Goal: Task Accomplishment & Management: Use online tool/utility

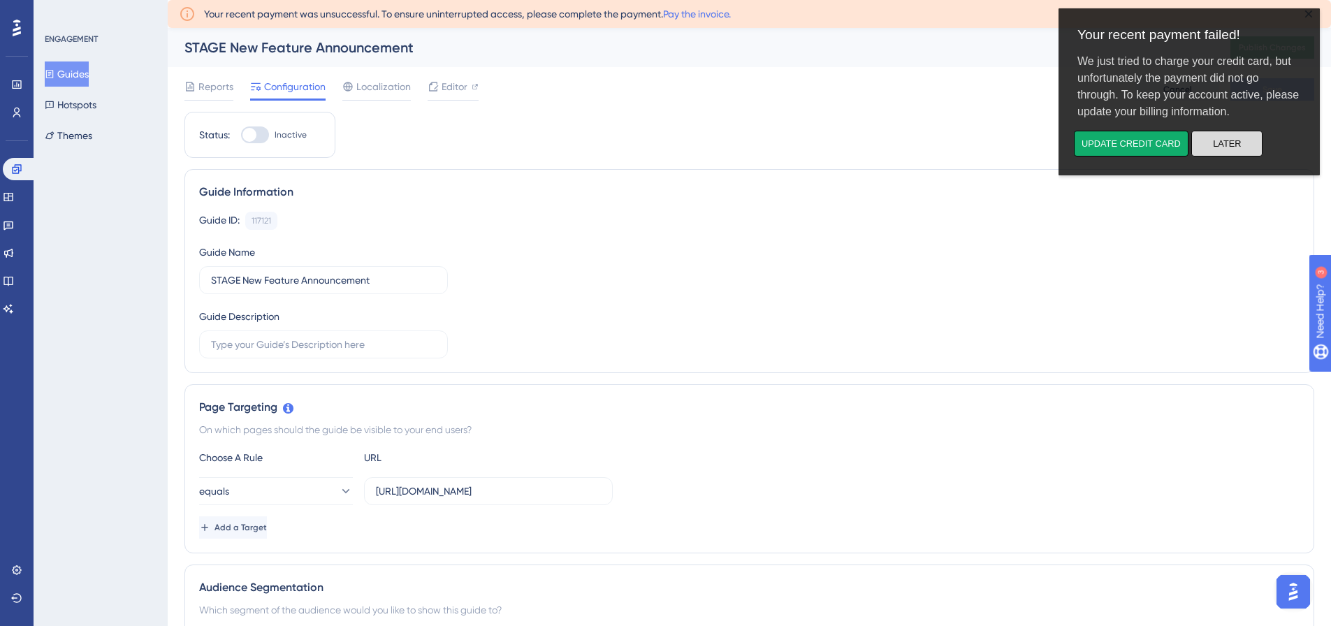
click at [1242, 142] on button "Later" at bounding box center [1226, 144] width 71 height 26
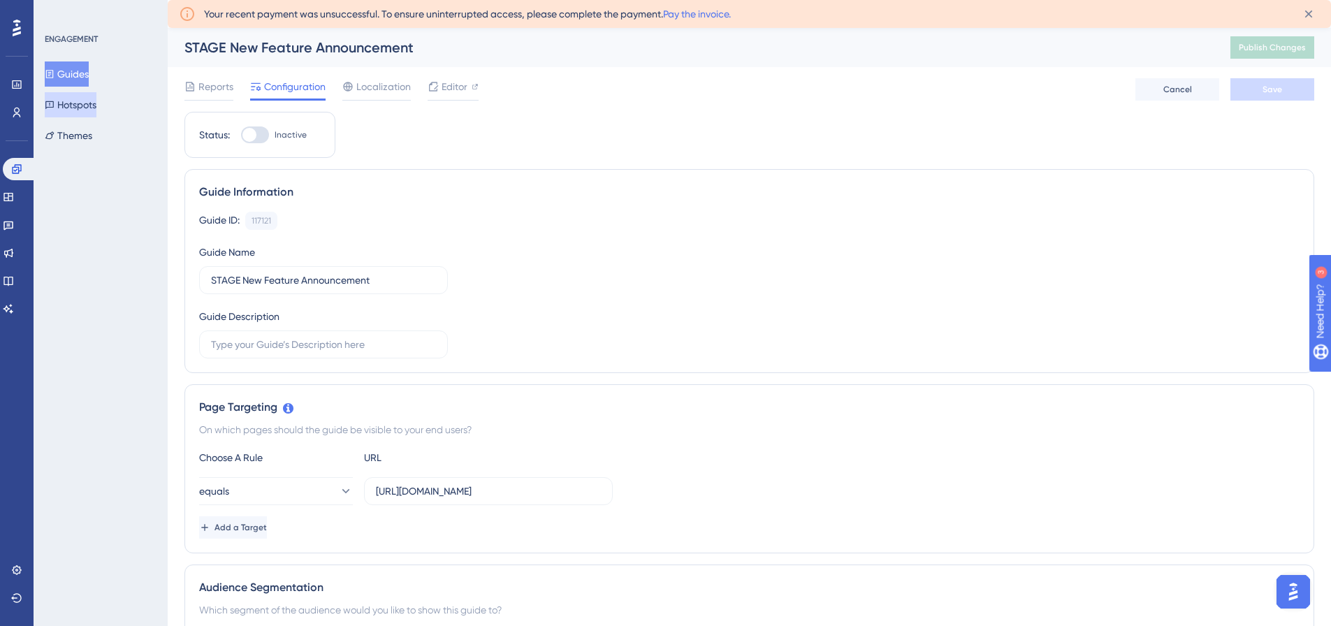
click at [78, 100] on button "Hotspots" at bounding box center [71, 104] width 52 height 25
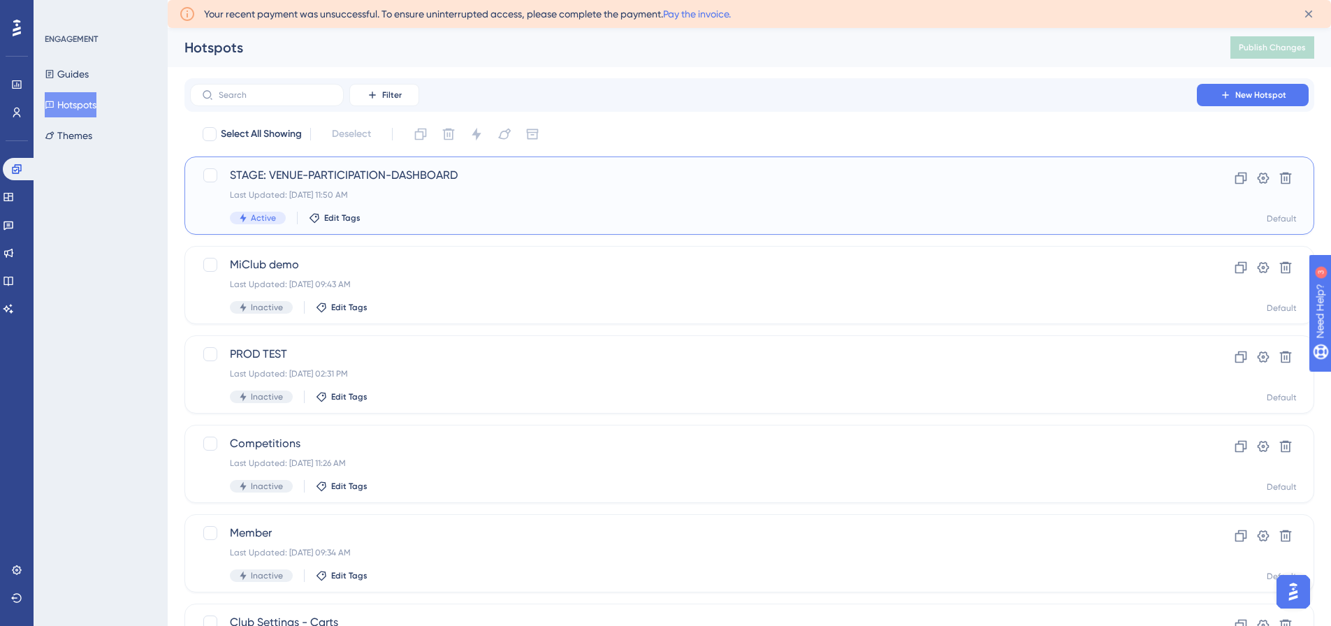
click at [363, 173] on span "STAGE: VENUE-PARTICIPATION-DASHBOARD" at bounding box center [693, 175] width 927 height 17
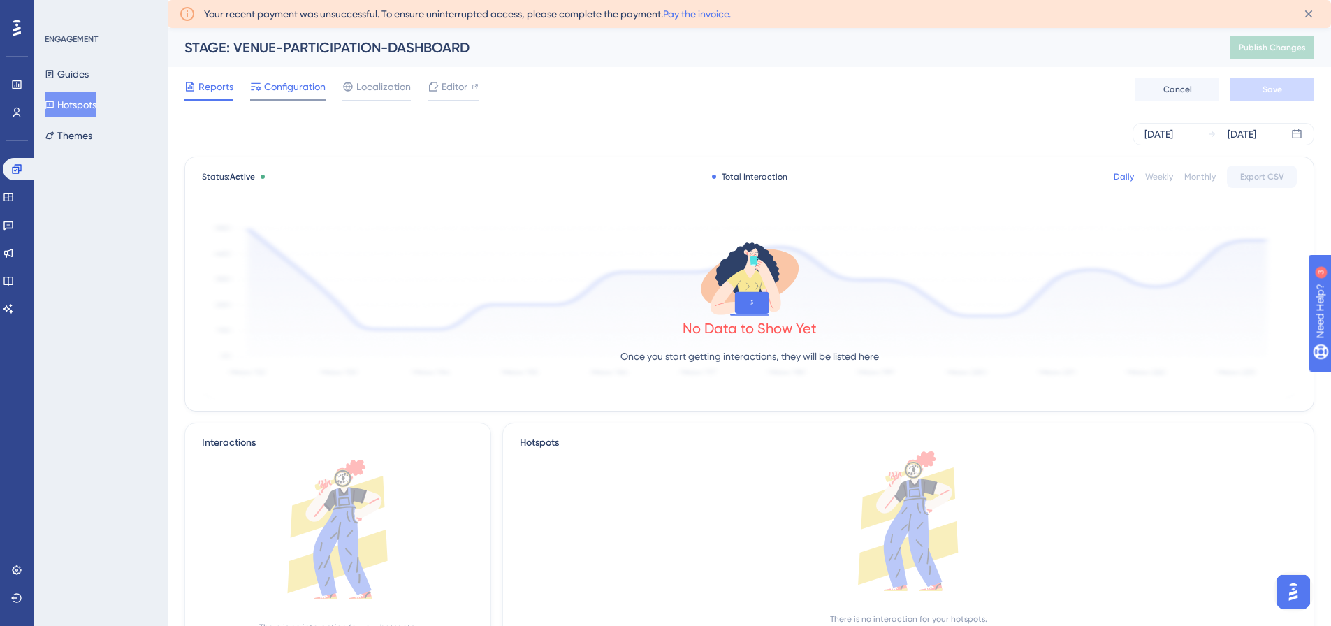
click at [280, 85] on span "Configuration" at bounding box center [294, 86] width 61 height 17
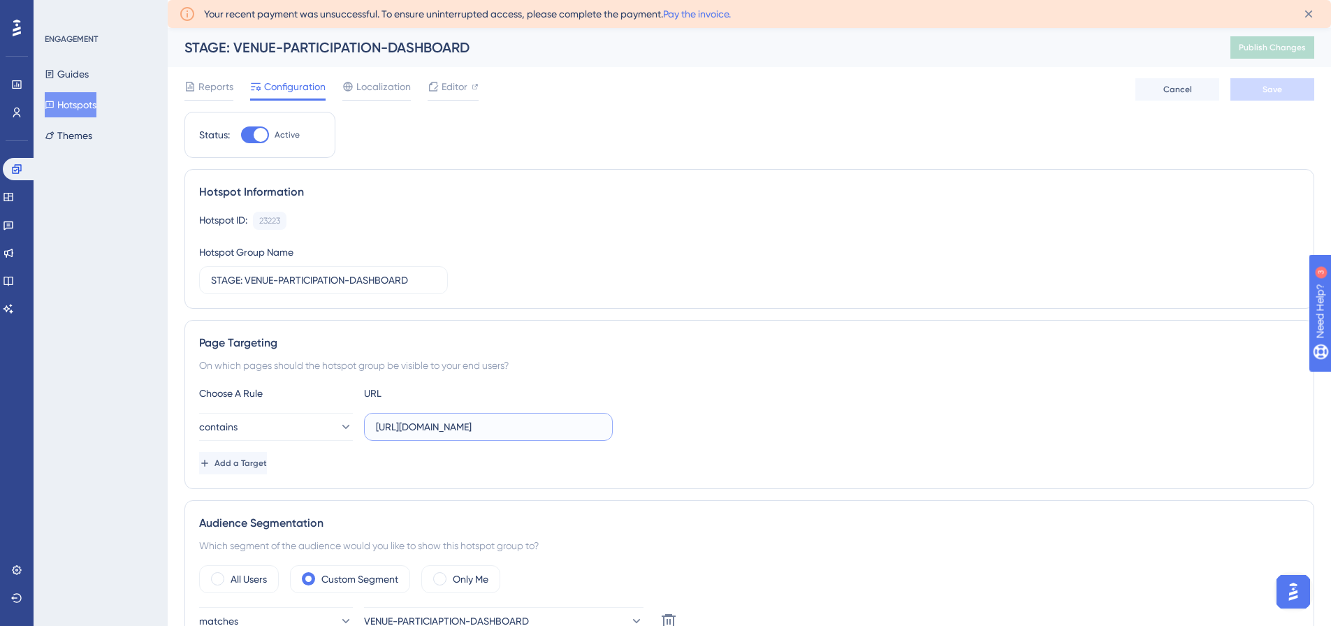
click at [517, 419] on input "[URL][DOMAIN_NAME]" at bounding box center [488, 426] width 225 height 15
click at [602, 258] on div "Hotspot ID: 23223 Copy Hotspot Group Name STAGE: VENUE-PARTICIPATION-DASHBOARD" at bounding box center [749, 253] width 1100 height 82
click at [312, 425] on button "contains" at bounding box center [276, 427] width 154 height 28
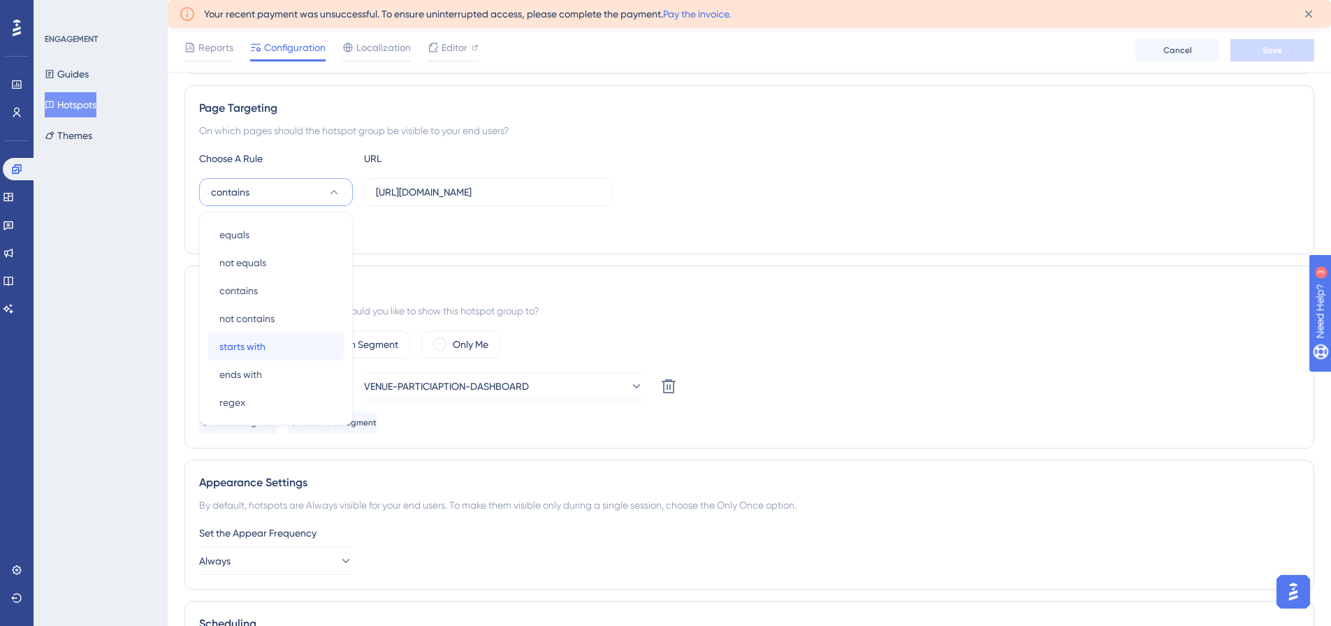
click at [260, 348] on span "starts with" at bounding box center [242, 346] width 46 height 17
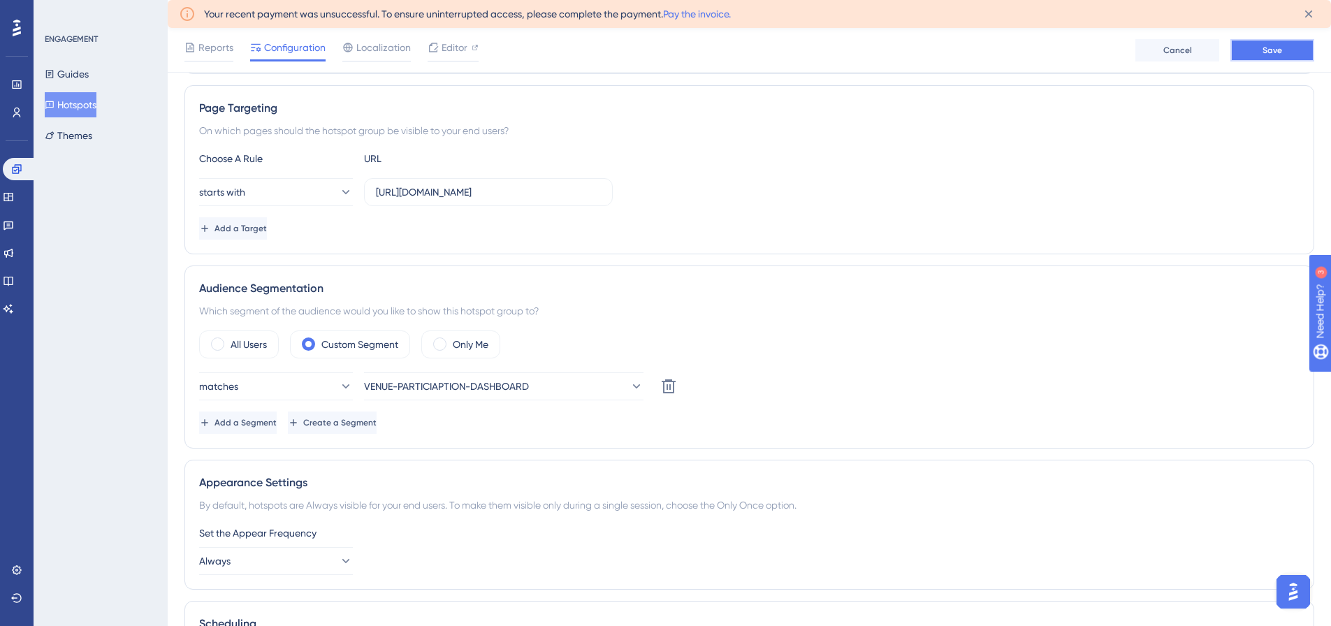
click at [1283, 49] on button "Save" at bounding box center [1272, 50] width 84 height 22
click at [17, 119] on link at bounding box center [16, 112] width 11 height 22
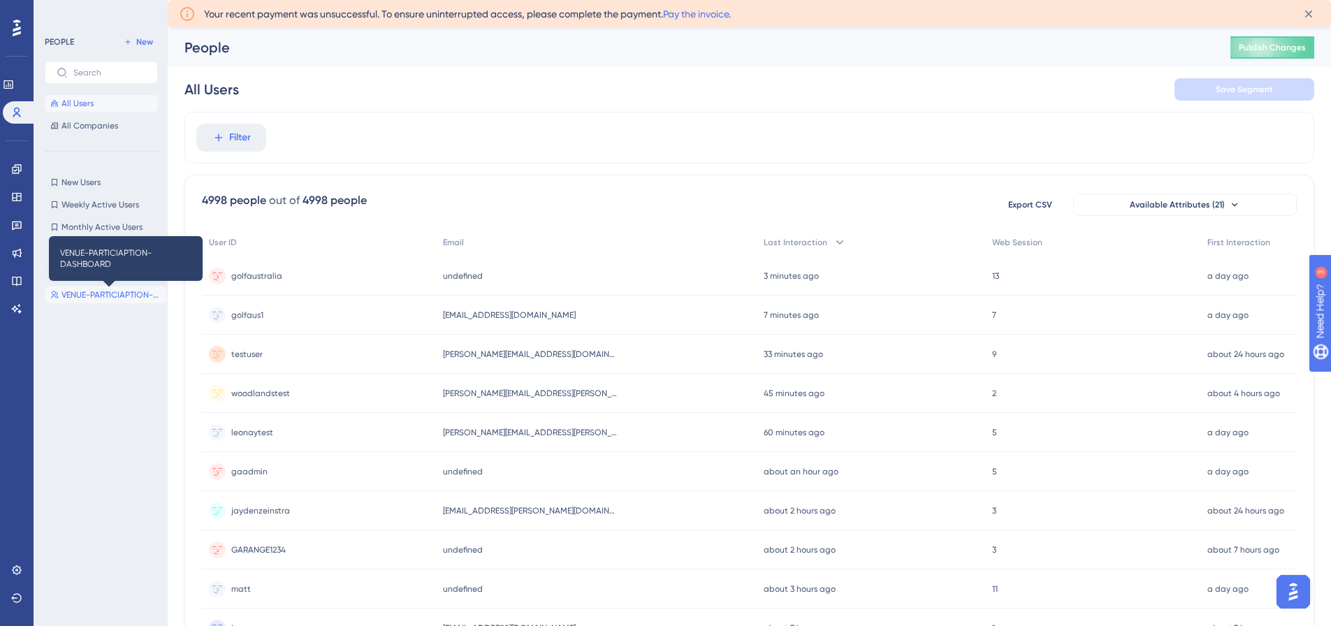
click at [82, 296] on span "VENUE-PARTICIAPTION-DASHBOARD" at bounding box center [110, 294] width 99 height 11
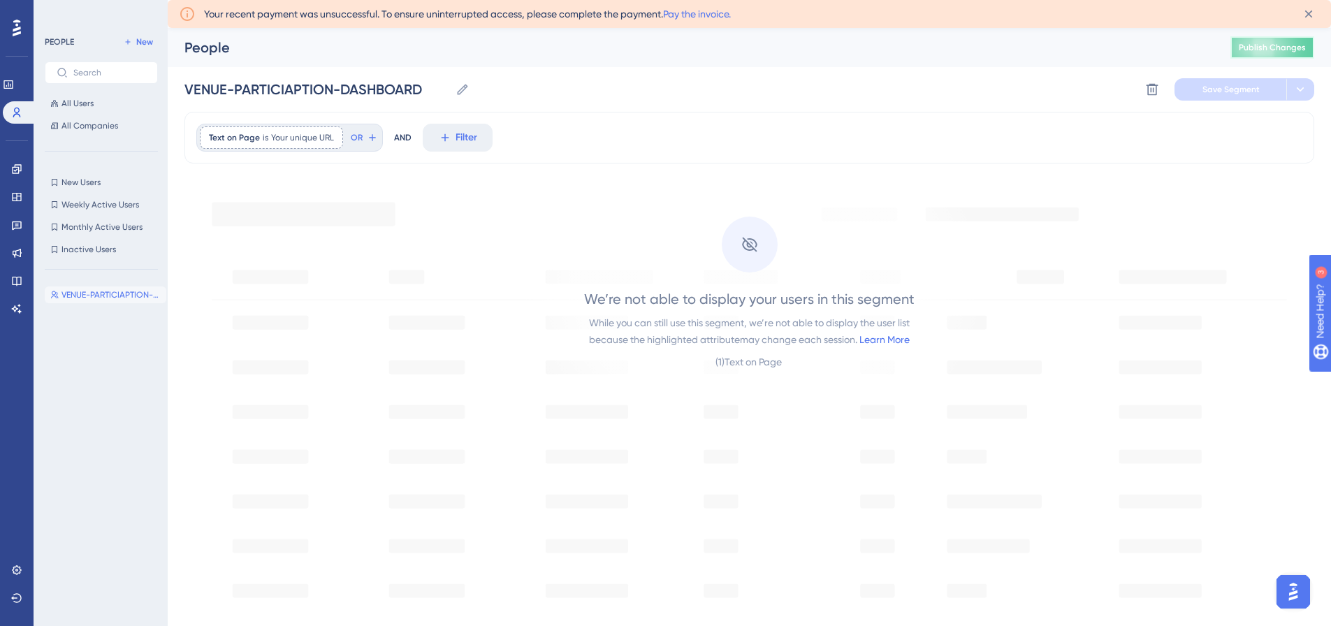
click at [1279, 45] on span "Publish Changes" at bounding box center [1272, 47] width 67 height 11
click at [20, 166] on icon at bounding box center [16, 168] width 11 height 11
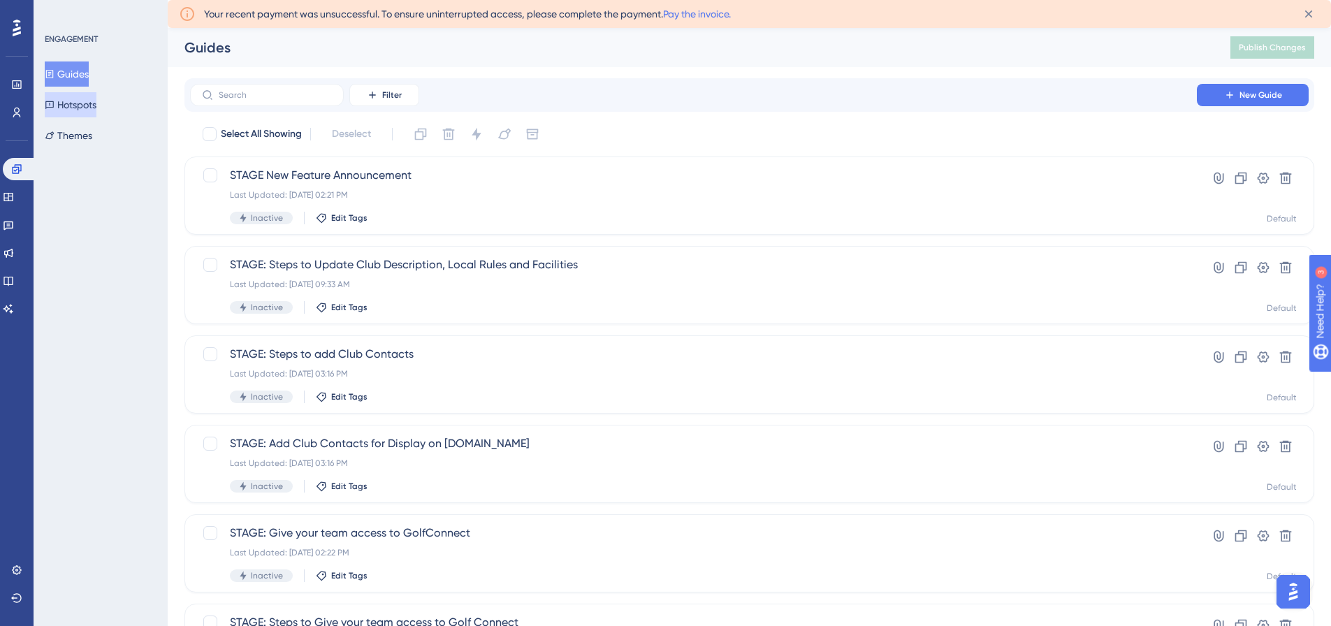
click at [96, 106] on button "Hotspots" at bounding box center [71, 104] width 52 height 25
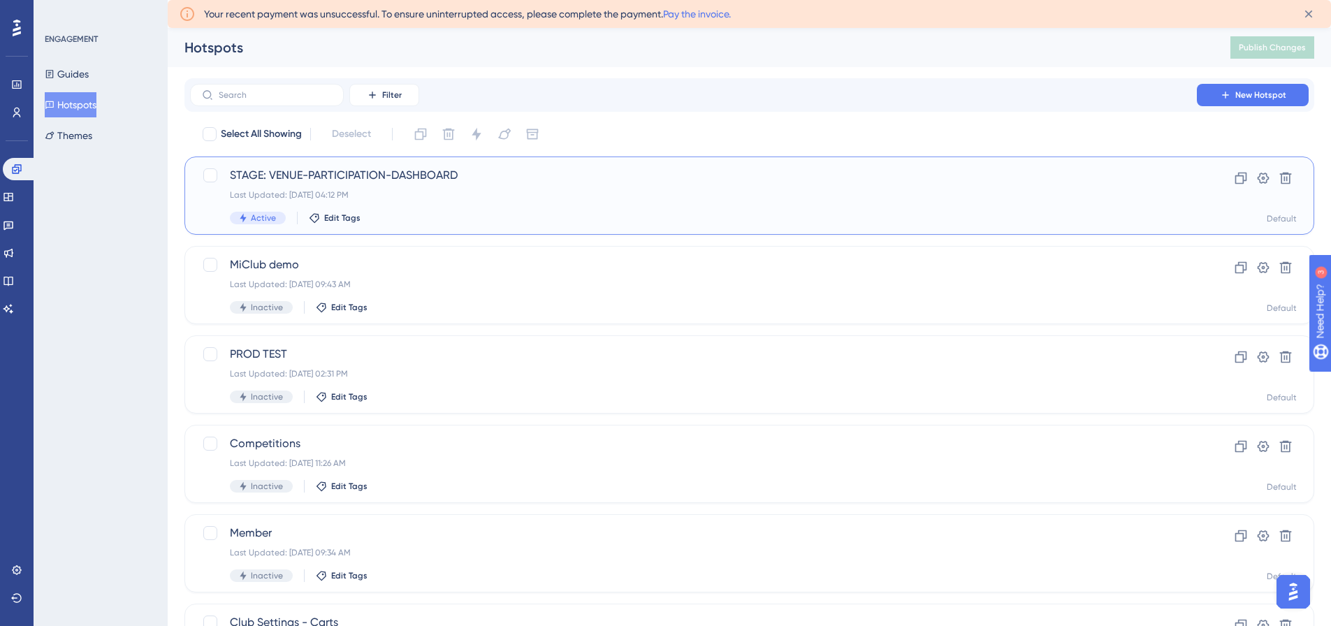
click at [393, 175] on span "STAGE: VENUE-PARTICIPATION-DASHBOARD" at bounding box center [693, 175] width 927 height 17
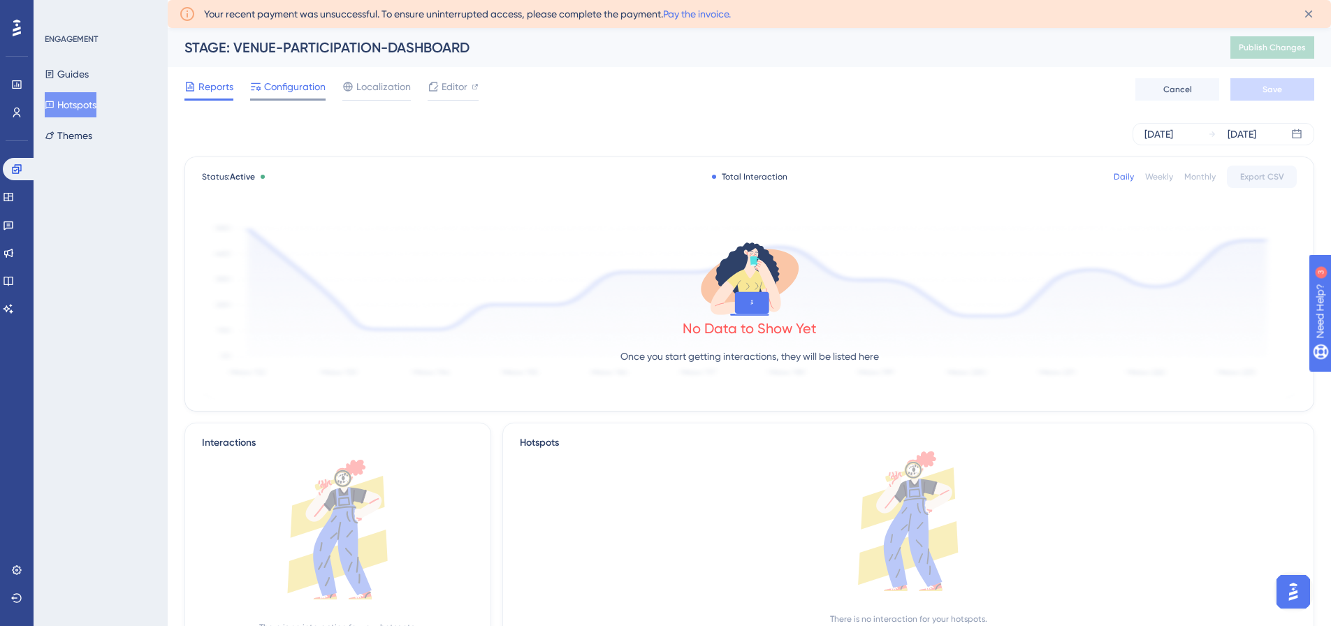
click at [298, 83] on span "Configuration" at bounding box center [294, 86] width 61 height 17
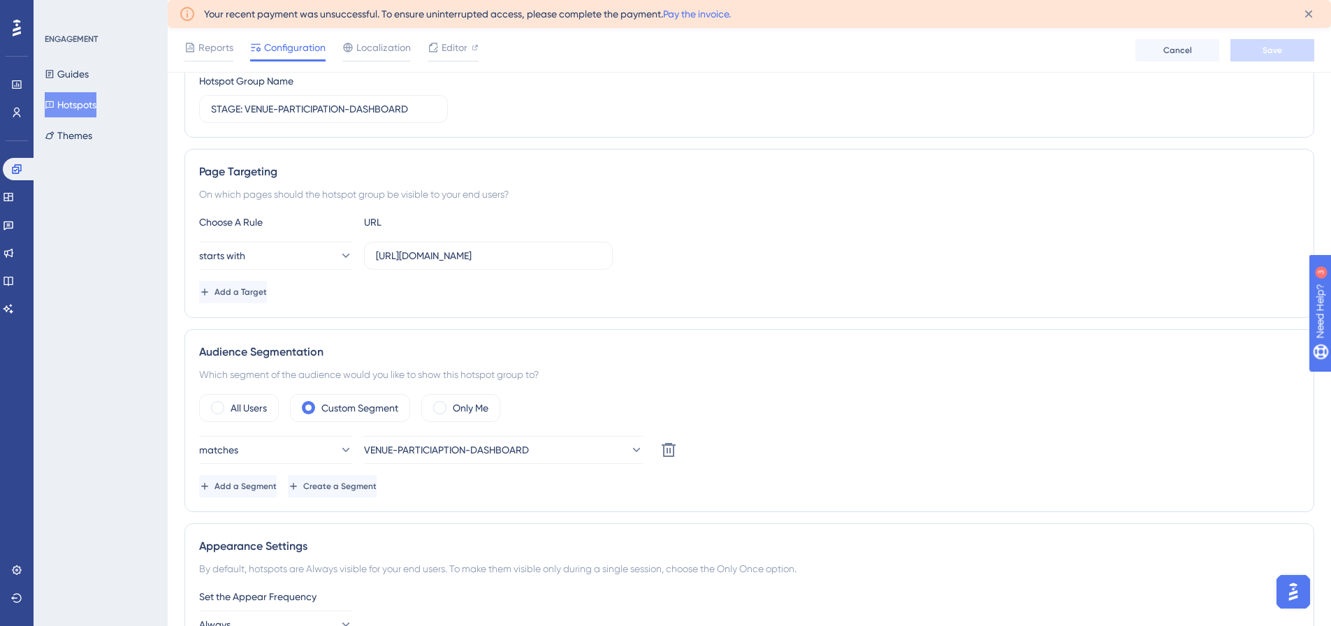
scroll to position [210, 0]
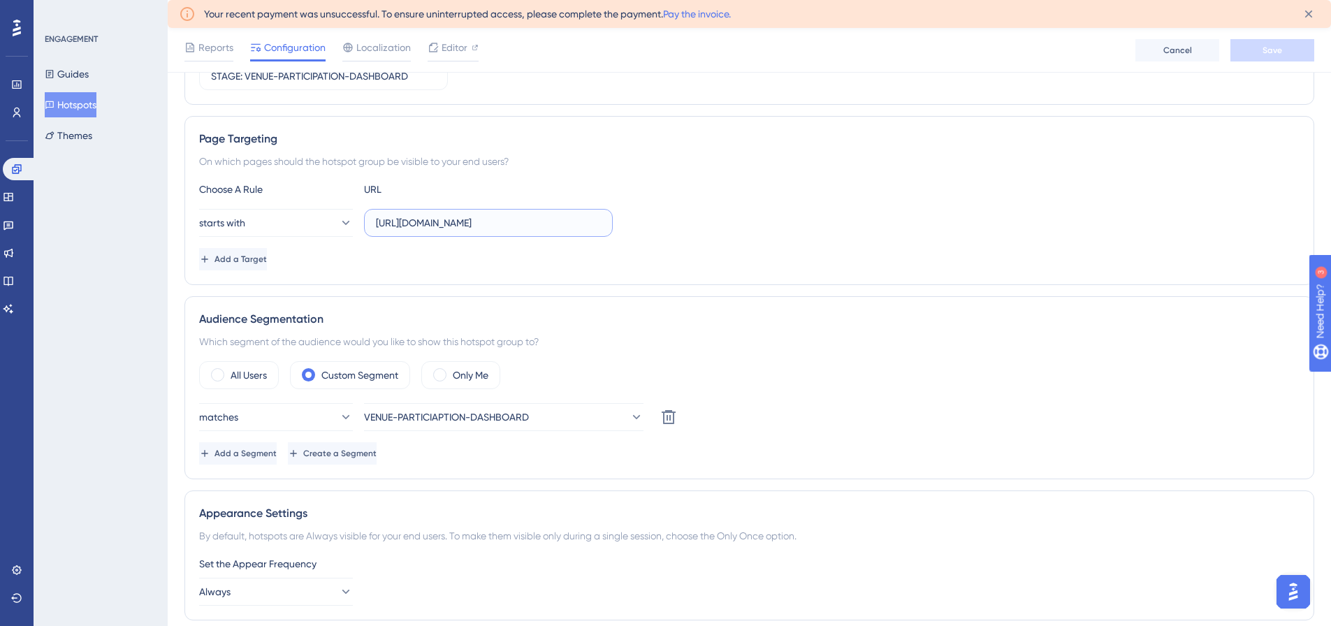
click at [474, 224] on input "[URL][DOMAIN_NAME]" at bounding box center [488, 222] width 225 height 15
click at [469, 224] on input "[URL][DOMAIN_NAME]" at bounding box center [488, 222] width 225 height 15
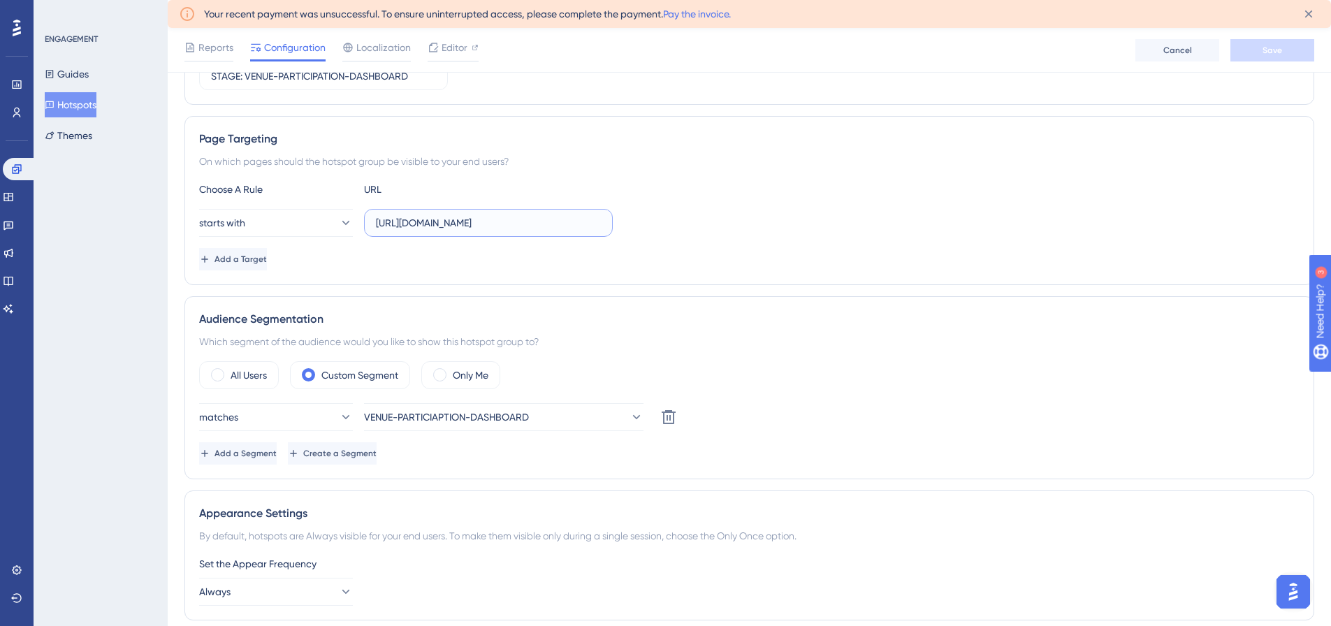
click at [469, 224] on input "[URL][DOMAIN_NAME]" at bounding box center [488, 222] width 225 height 15
click at [1100, 192] on div "Choose A Rule URL" at bounding box center [749, 189] width 1100 height 17
click at [564, 235] on label "[URL][DOMAIN_NAME]" at bounding box center [488, 223] width 249 height 28
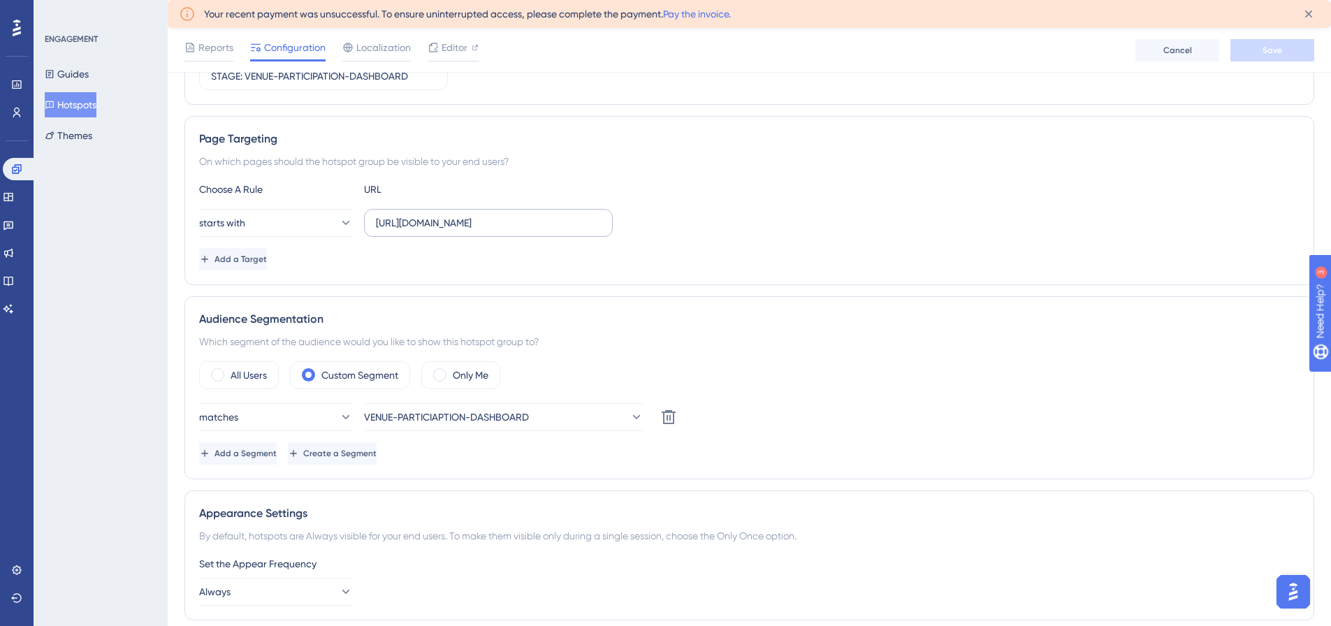
click at [564, 231] on input "[URL][DOMAIN_NAME]" at bounding box center [488, 222] width 225 height 15
click at [575, 224] on input "[URL][DOMAIN_NAME]" at bounding box center [488, 222] width 225 height 15
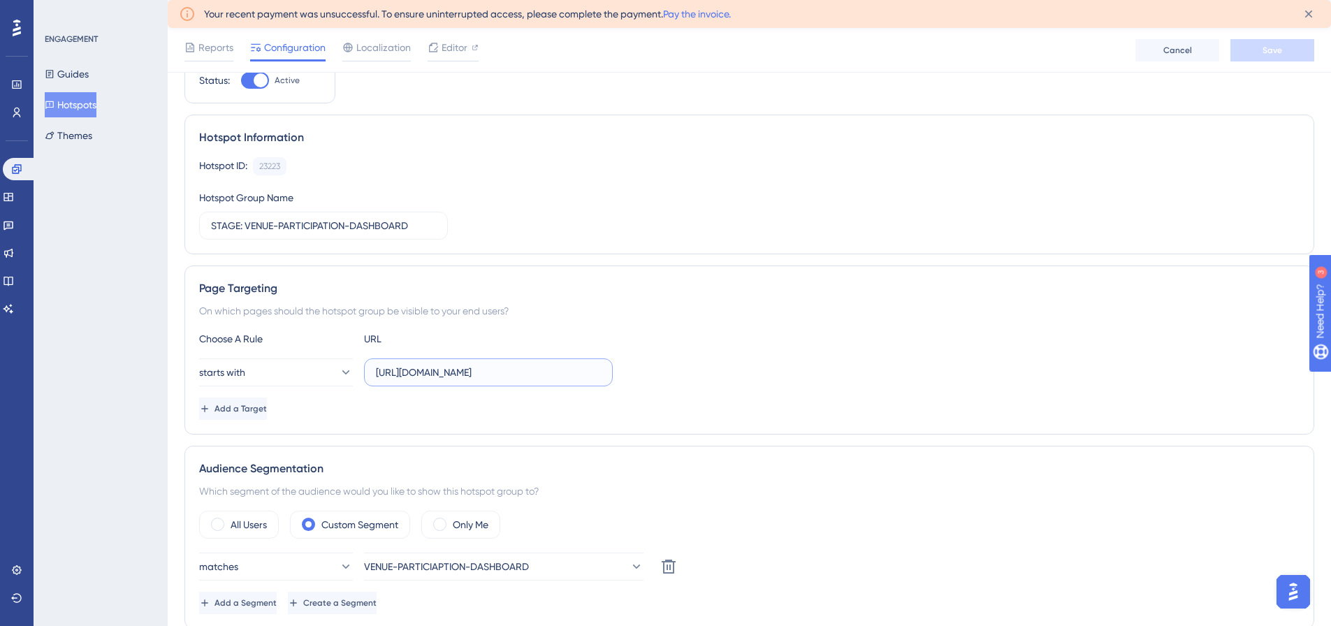
scroll to position [140, 0]
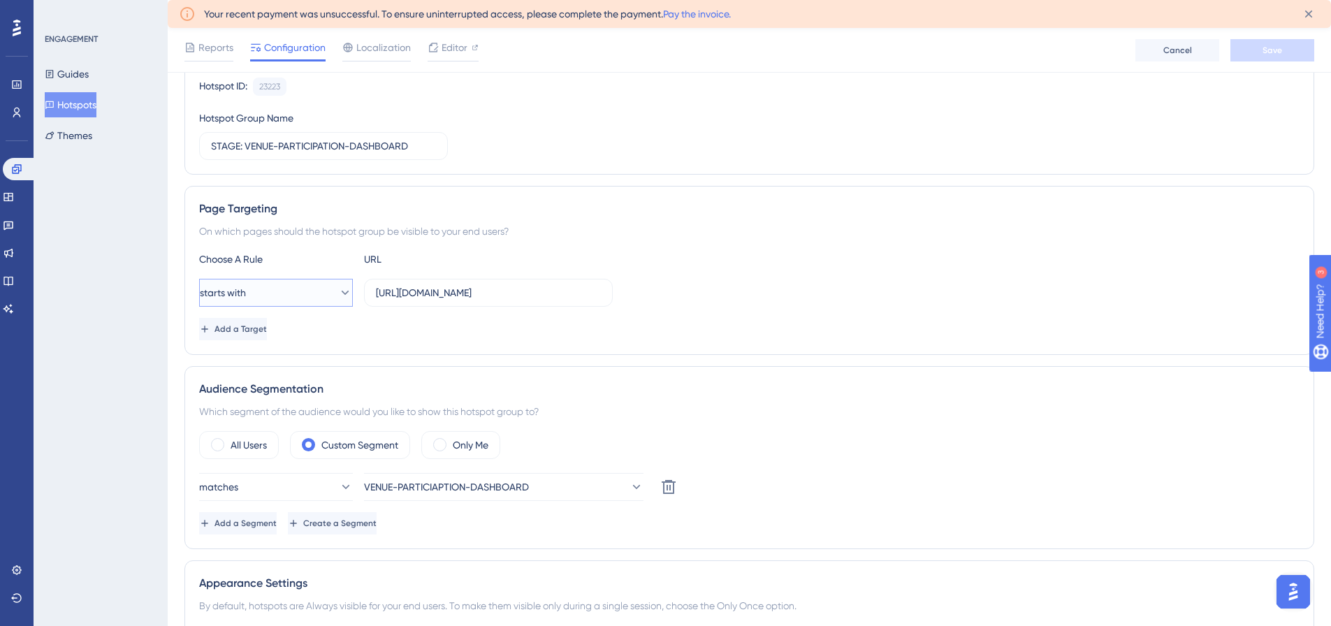
click at [281, 298] on button "starts with" at bounding box center [276, 293] width 154 height 28
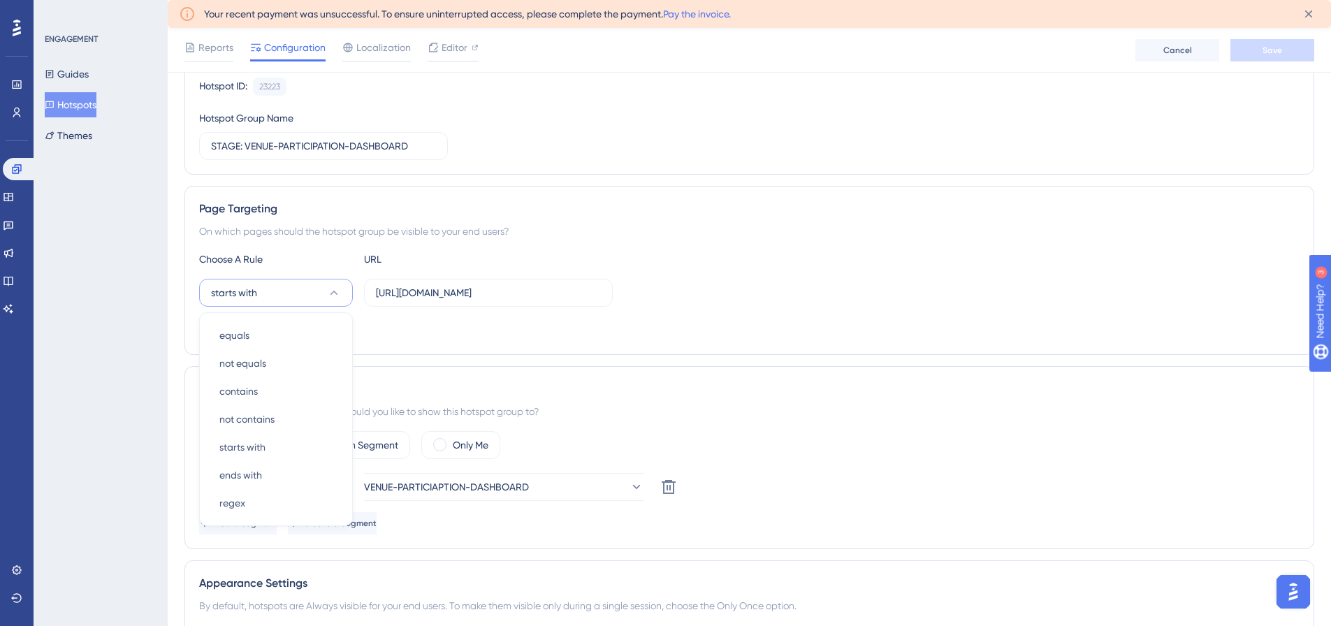
scroll to position [246, 0]
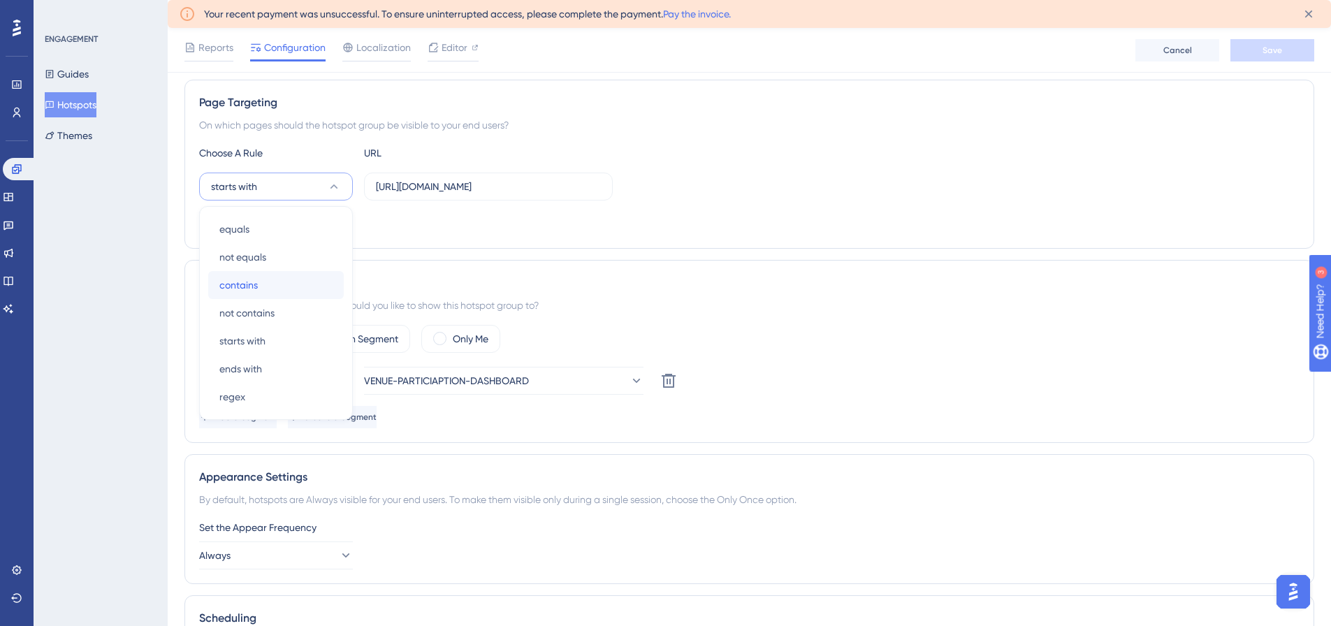
click at [244, 289] on span "contains" at bounding box center [238, 285] width 38 height 17
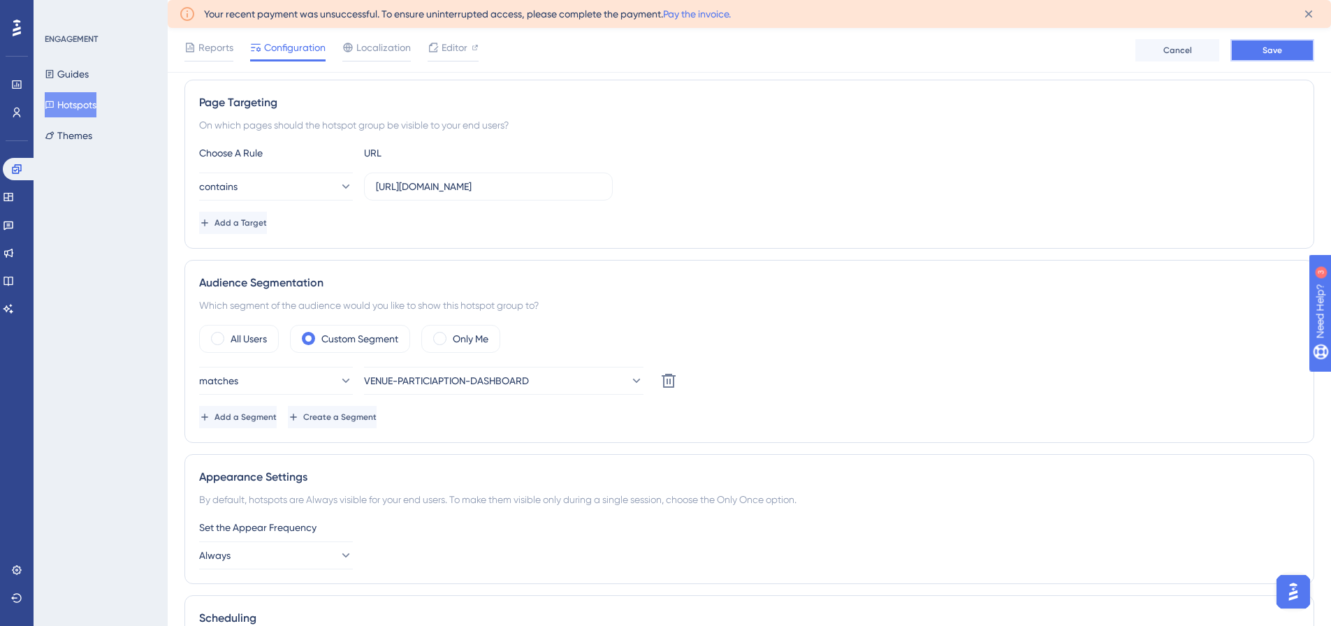
click at [1290, 55] on button "Save" at bounding box center [1272, 50] width 84 height 22
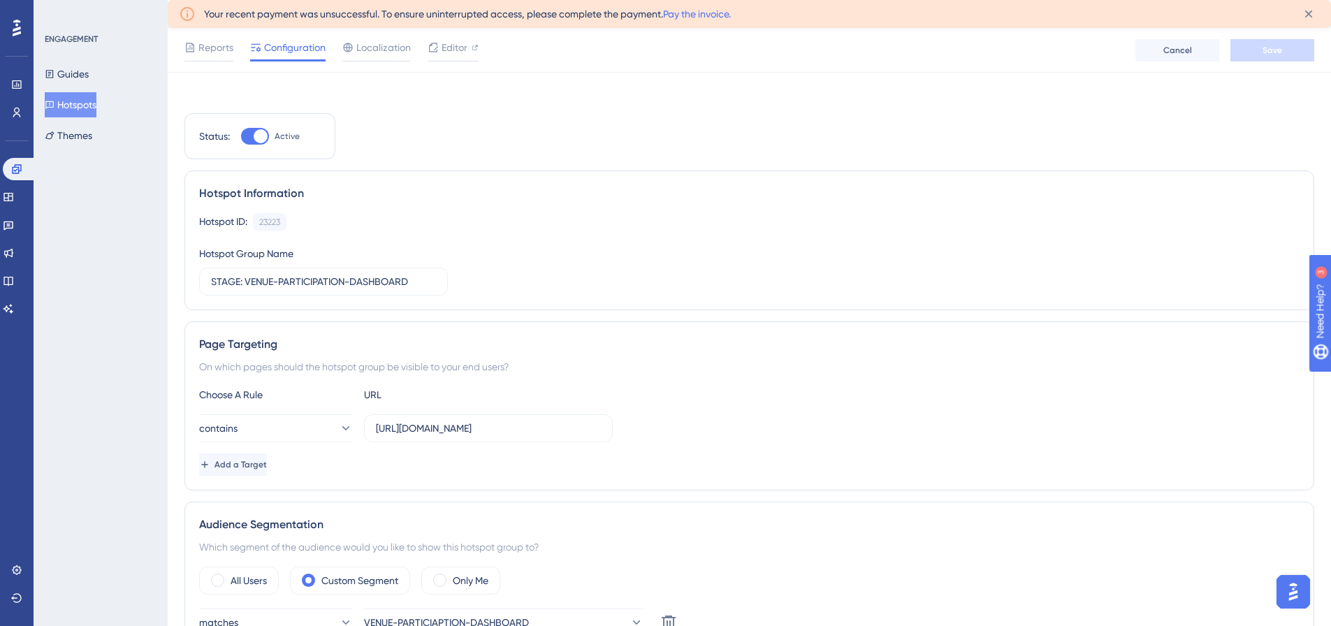
scroll to position [0, 0]
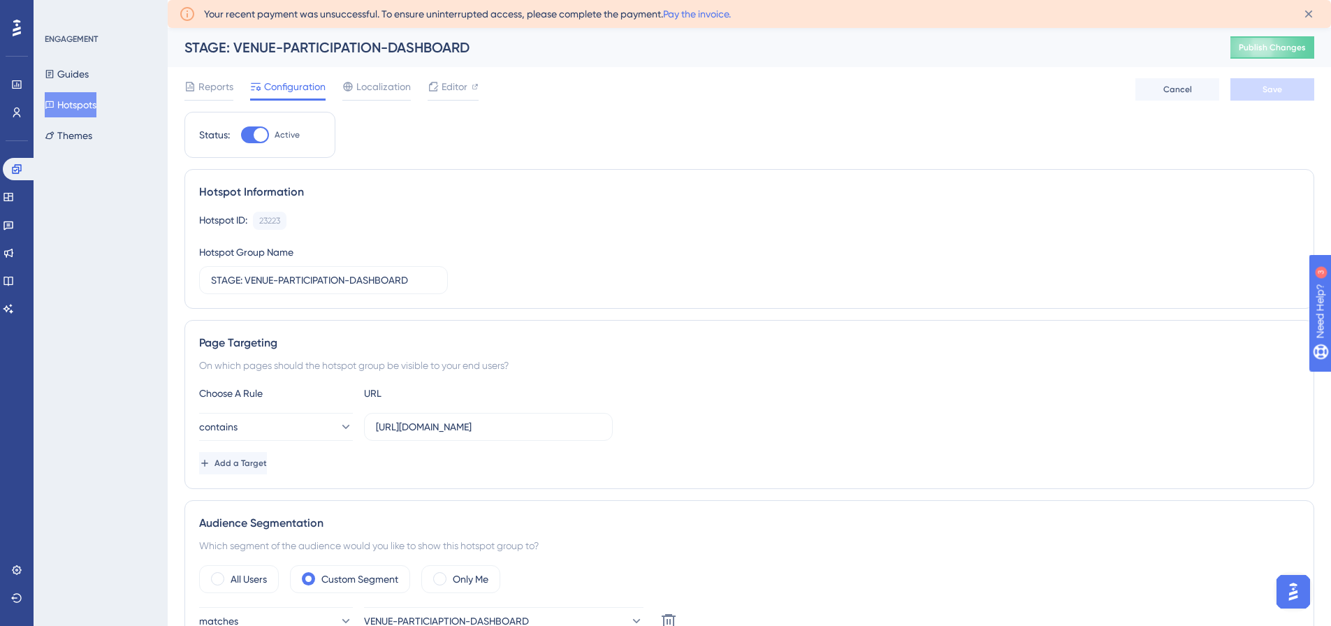
click at [79, 108] on button "Hotspots" at bounding box center [71, 104] width 52 height 25
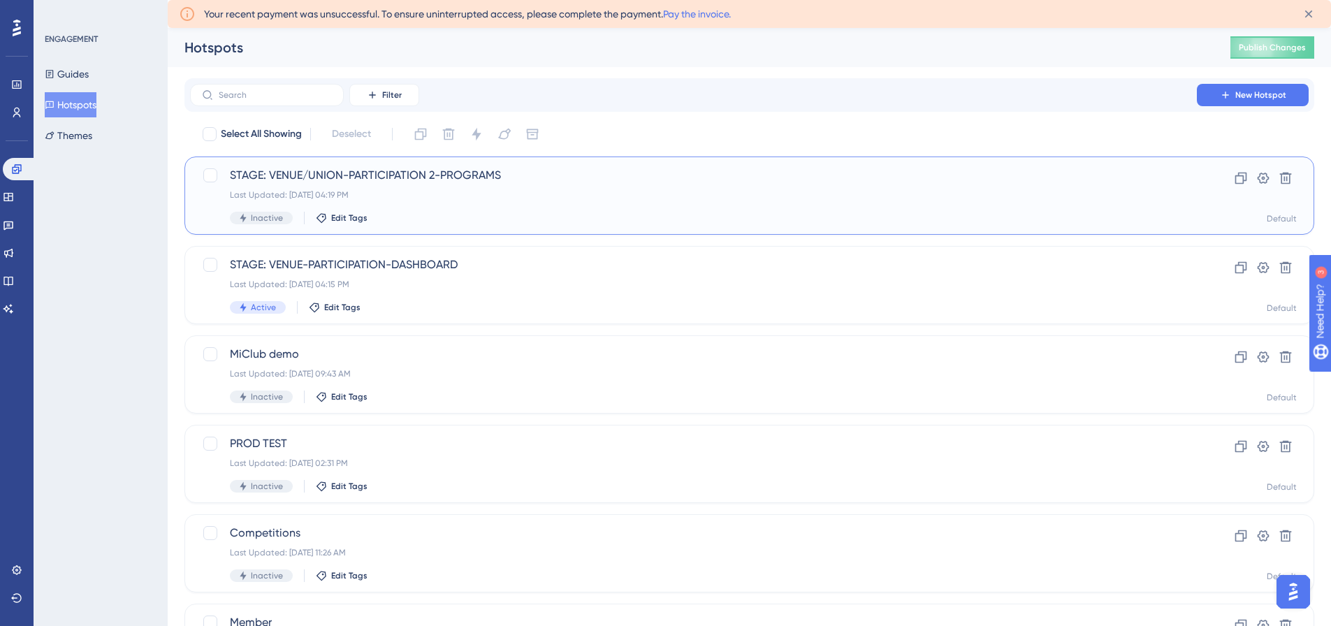
click at [501, 181] on span "STAGE: VENUE/UNION-PARTICIPATION 2-PROGRAMS" at bounding box center [693, 175] width 927 height 17
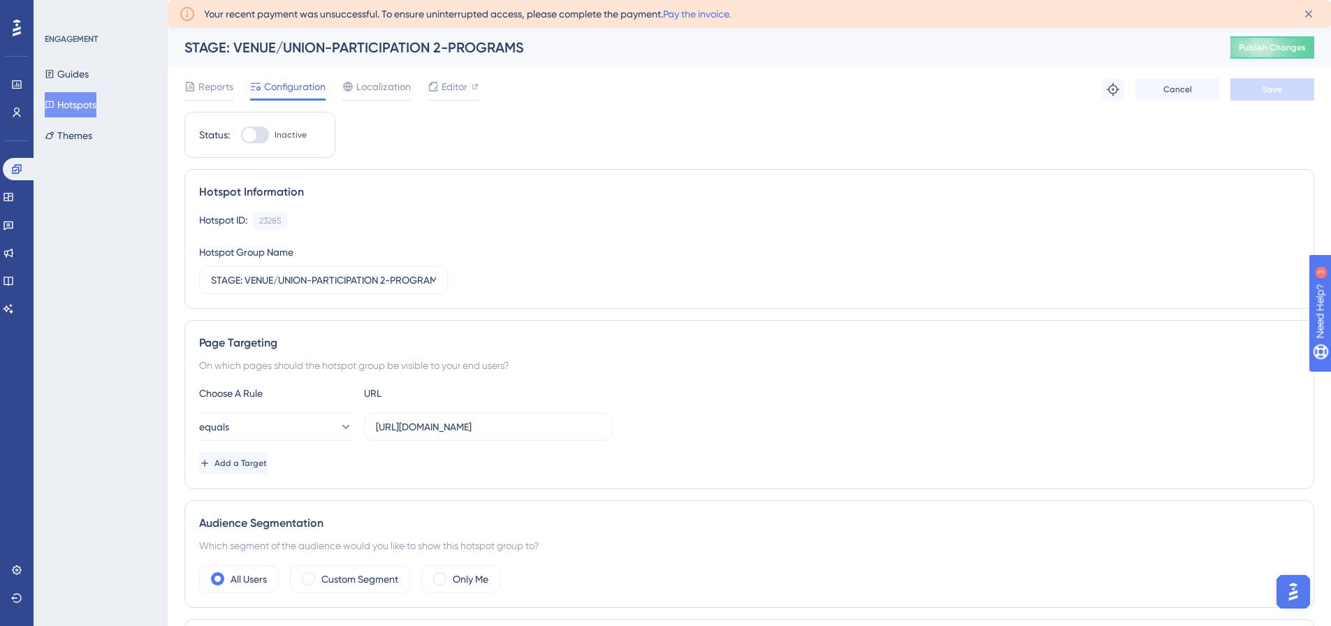
click at [261, 136] on div at bounding box center [255, 134] width 28 height 17
click at [241, 136] on input "Inactive" at bounding box center [240, 135] width 1 height 1
checkbox input "true"
click at [314, 430] on button "equals" at bounding box center [276, 427] width 154 height 28
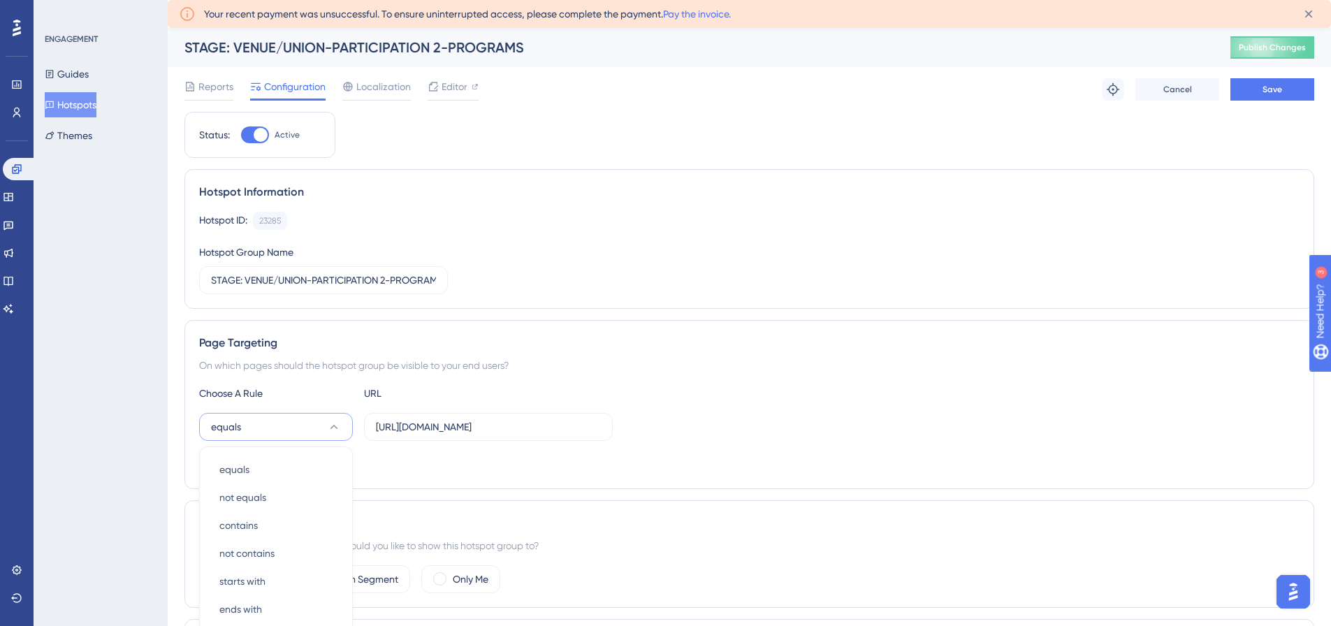
scroll to position [240, 0]
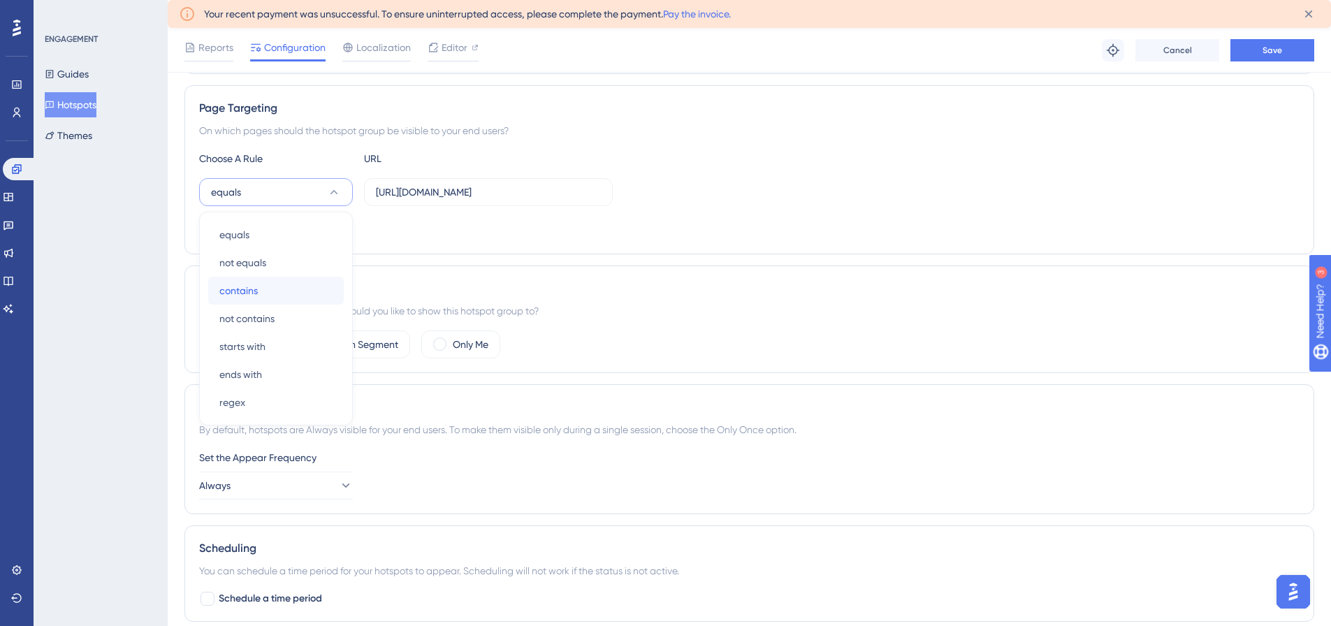
click at [243, 288] on span "contains" at bounding box center [238, 290] width 38 height 17
click at [502, 191] on input "[URL][DOMAIN_NAME]" at bounding box center [488, 191] width 225 height 15
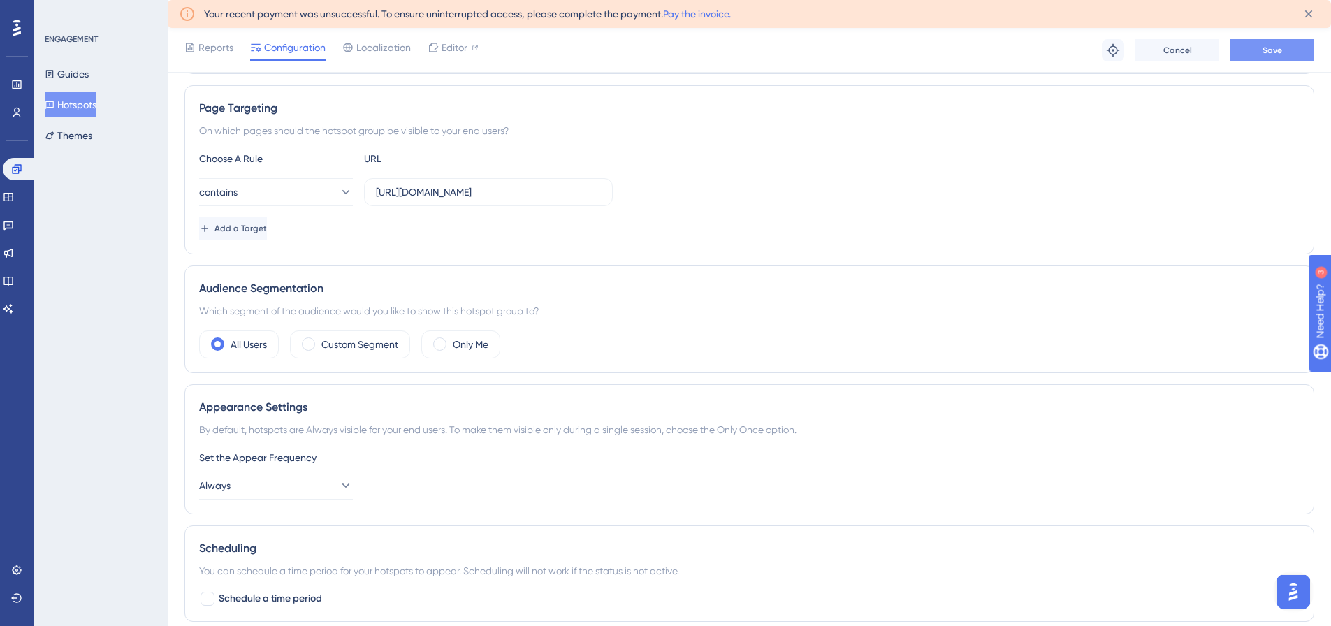
click at [1279, 52] on span "Save" at bounding box center [1273, 50] width 20 height 11
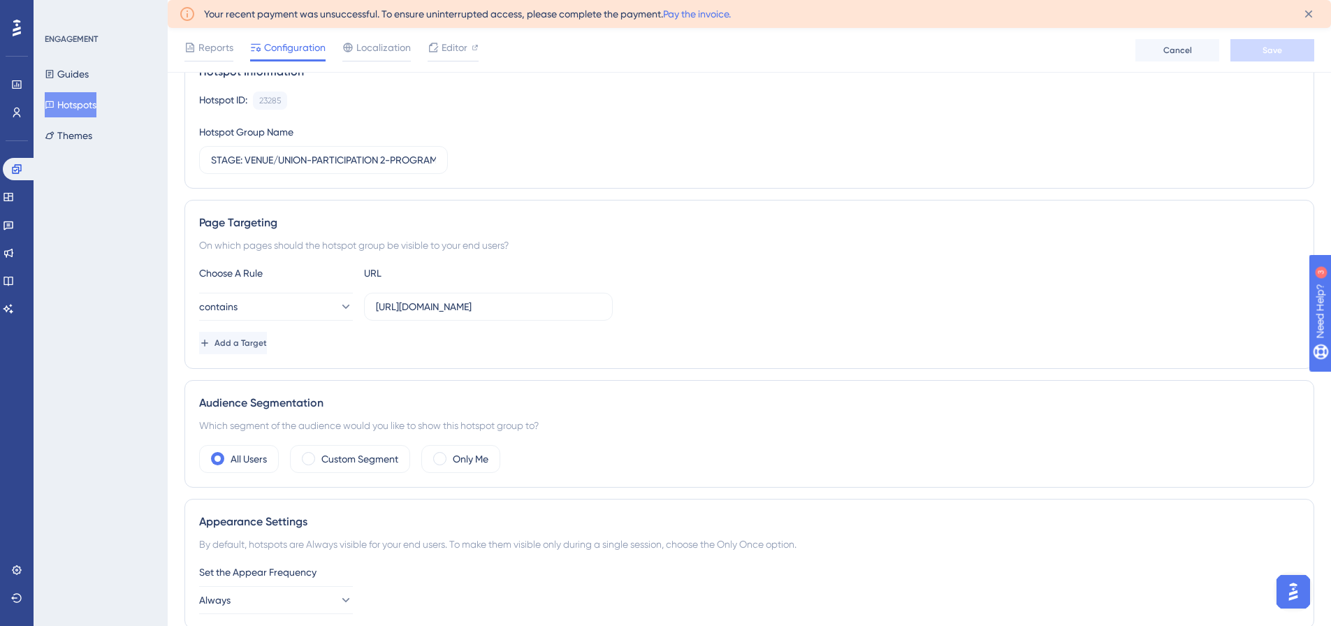
scroll to position [0, 0]
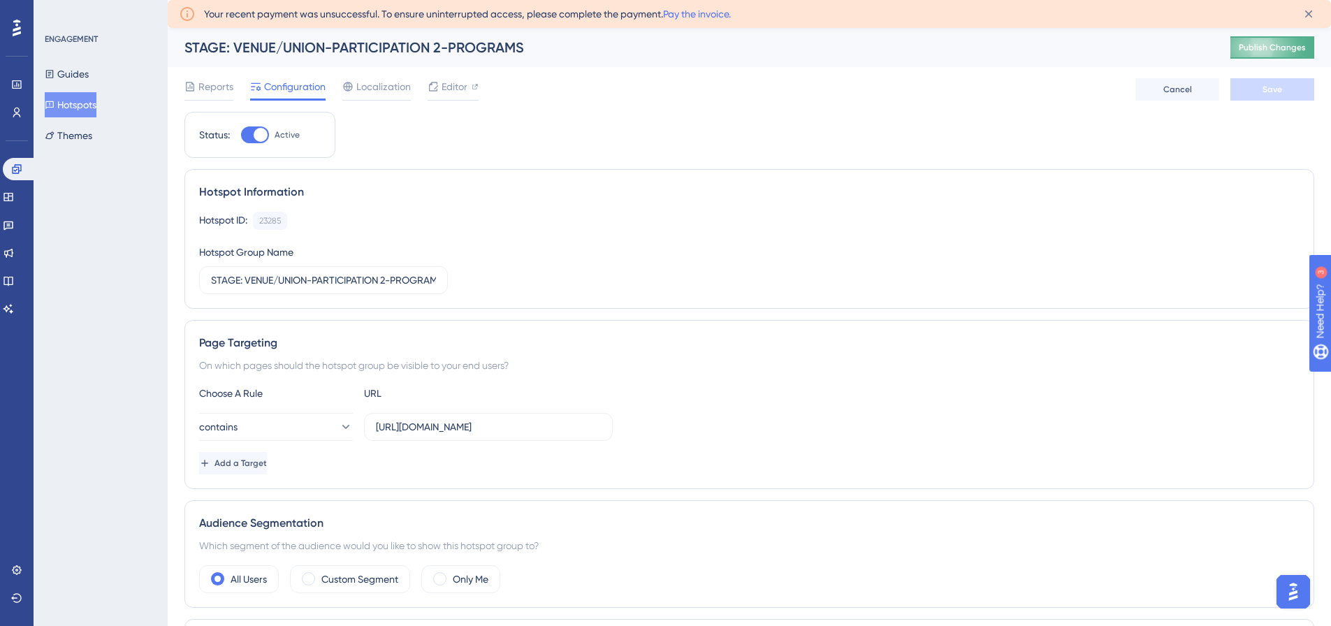
click at [1288, 51] on span "Publish Changes" at bounding box center [1272, 47] width 67 height 11
click at [494, 427] on input "[URL][DOMAIN_NAME]" at bounding box center [488, 426] width 225 height 15
type input "[URL][DOMAIN_NAME]?"
click at [309, 429] on button "contains" at bounding box center [276, 427] width 154 height 28
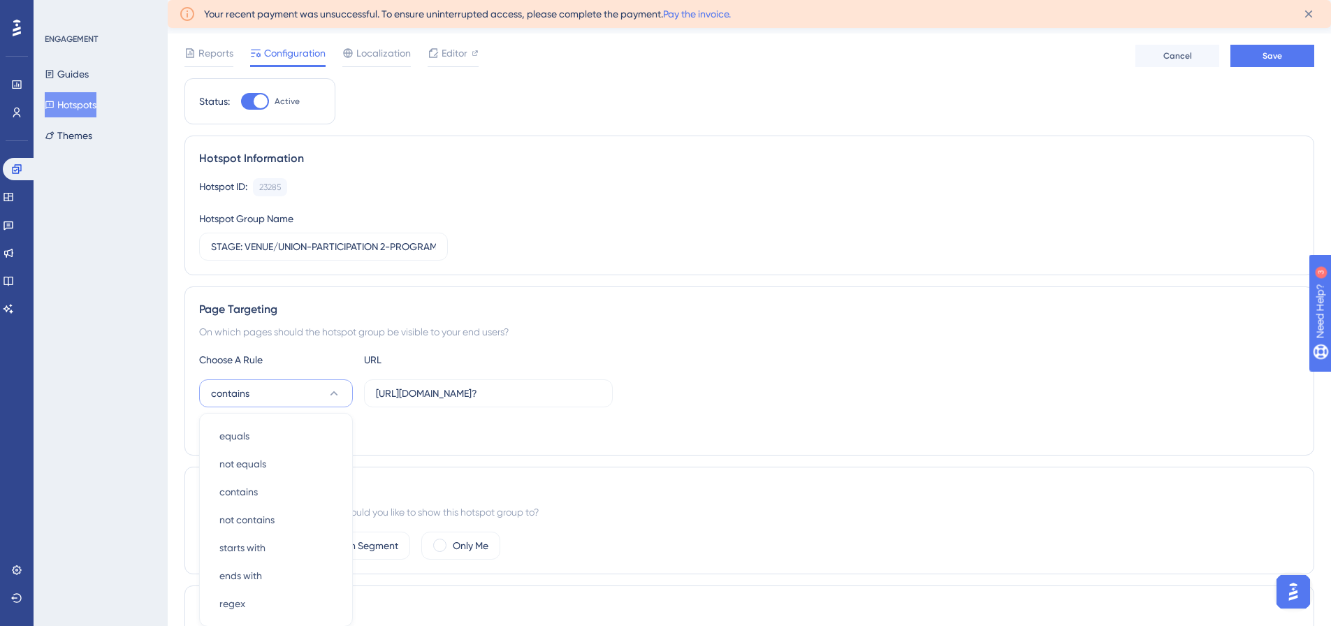
scroll to position [240, 0]
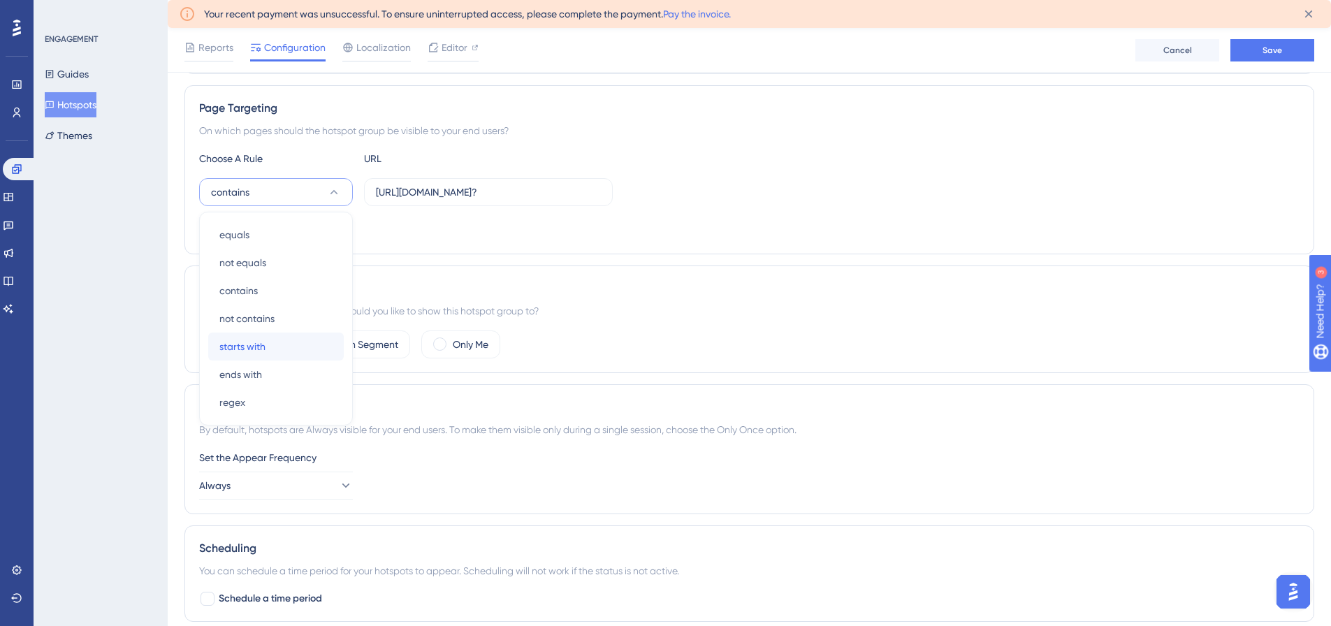
click at [259, 343] on span "starts with" at bounding box center [242, 346] width 46 height 17
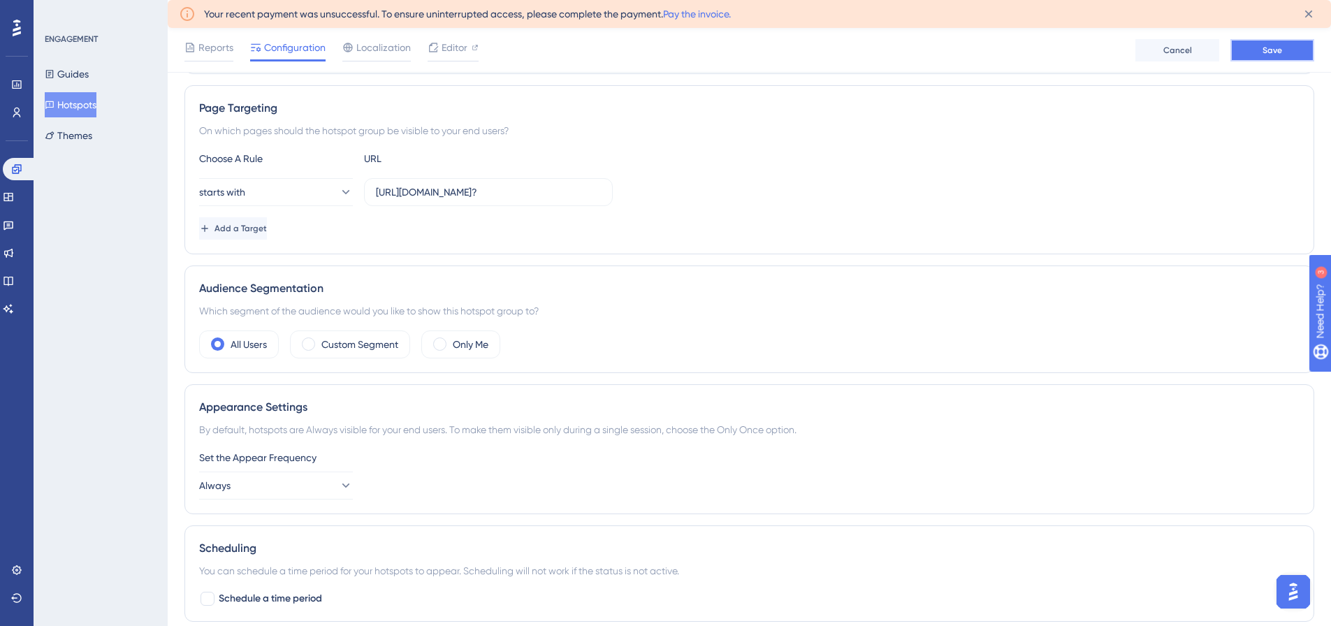
click at [1281, 52] on span "Save" at bounding box center [1273, 50] width 20 height 11
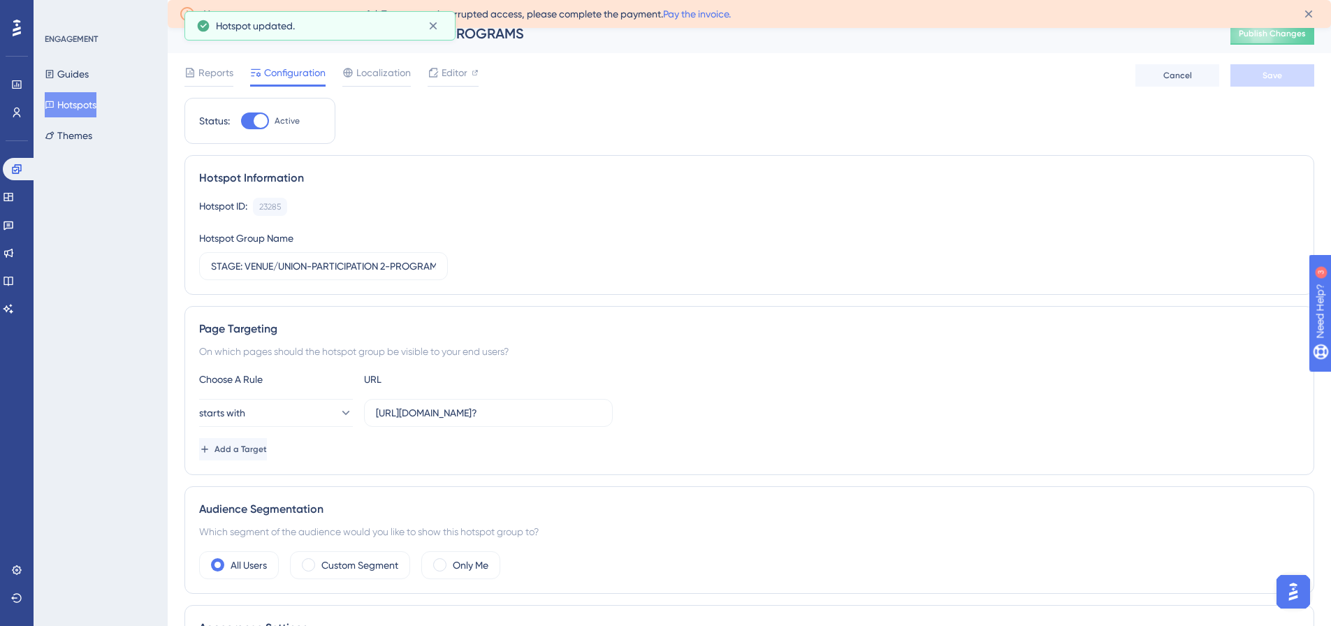
scroll to position [0, 0]
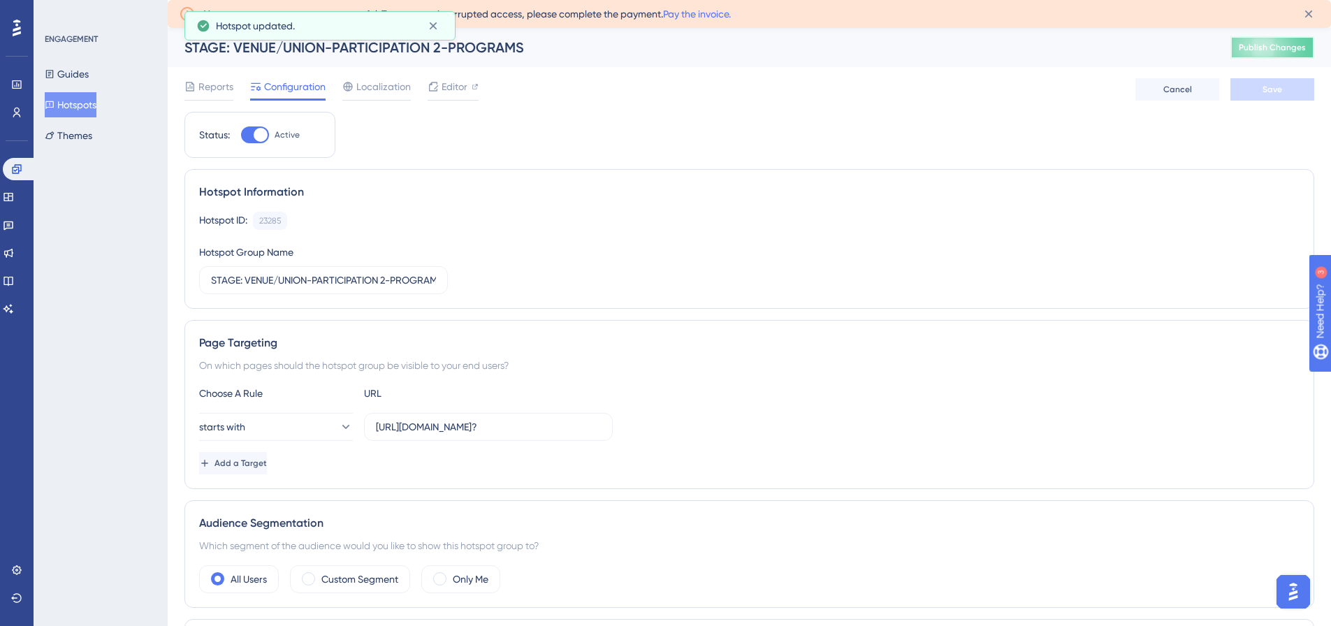
click at [1305, 50] on span "Publish Changes" at bounding box center [1272, 47] width 67 height 11
click at [93, 98] on button "Hotspots" at bounding box center [71, 104] width 52 height 25
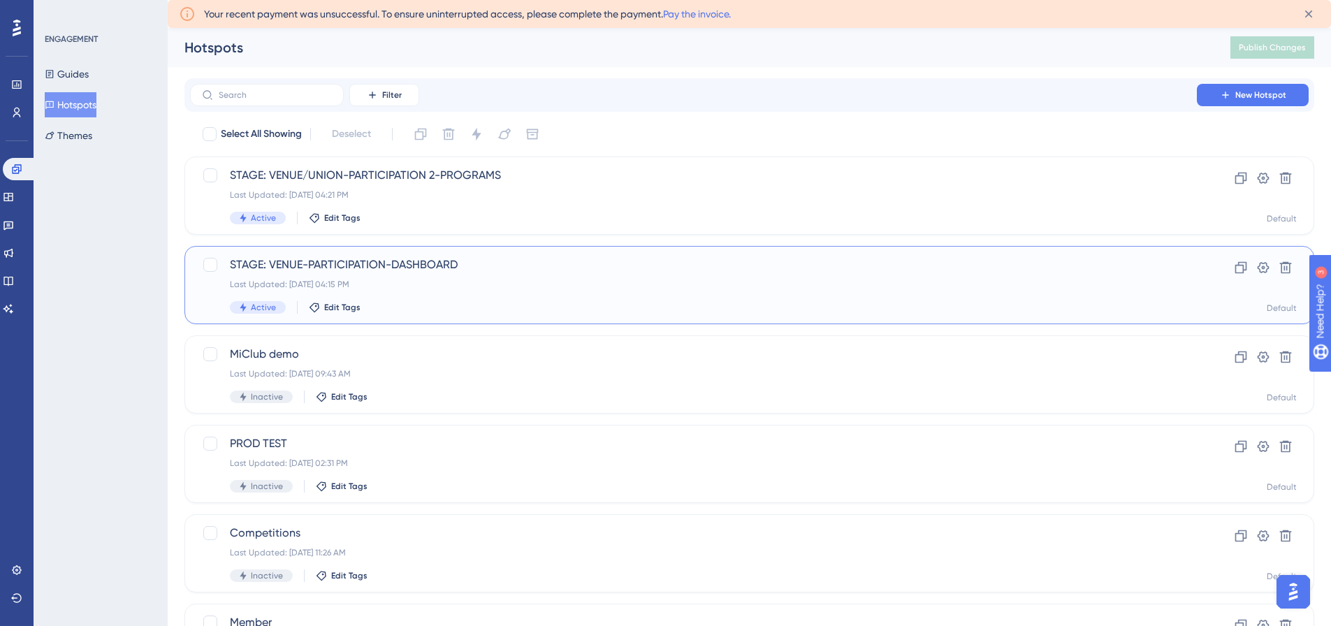
click at [381, 263] on span "STAGE: VENUE-PARTICIPATION-DASHBOARD" at bounding box center [693, 264] width 927 height 17
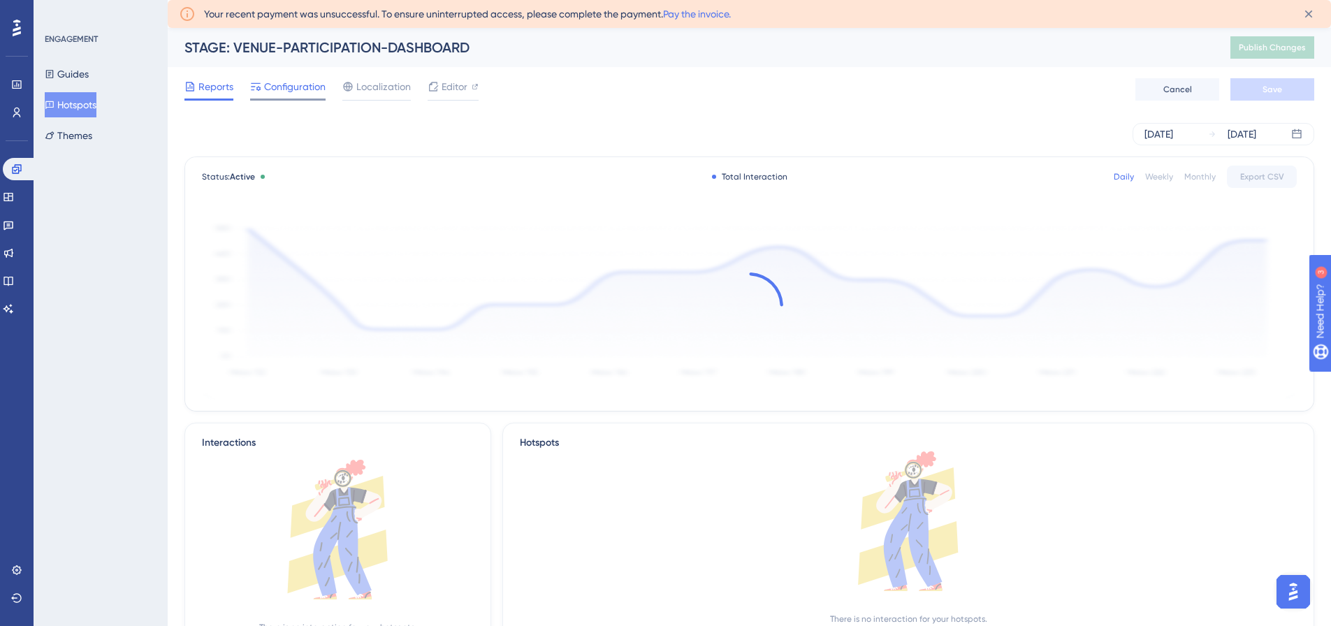
click at [289, 89] on span "Configuration" at bounding box center [294, 86] width 61 height 17
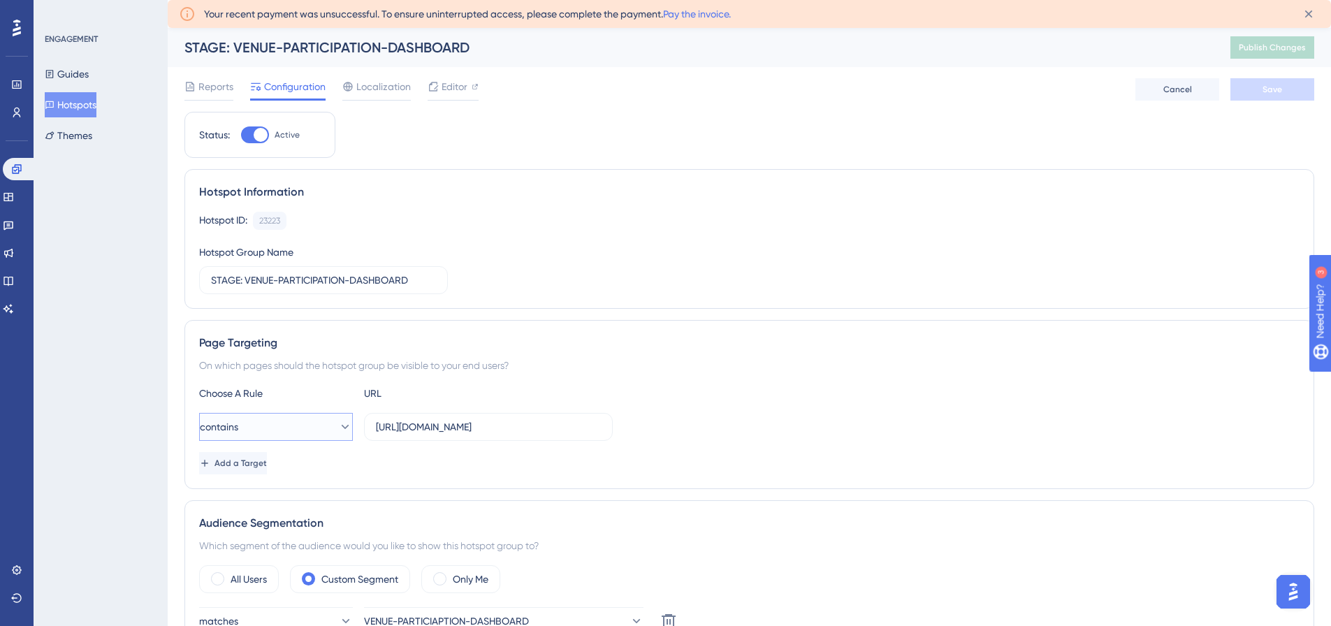
click at [238, 424] on span "contains" at bounding box center [219, 427] width 38 height 17
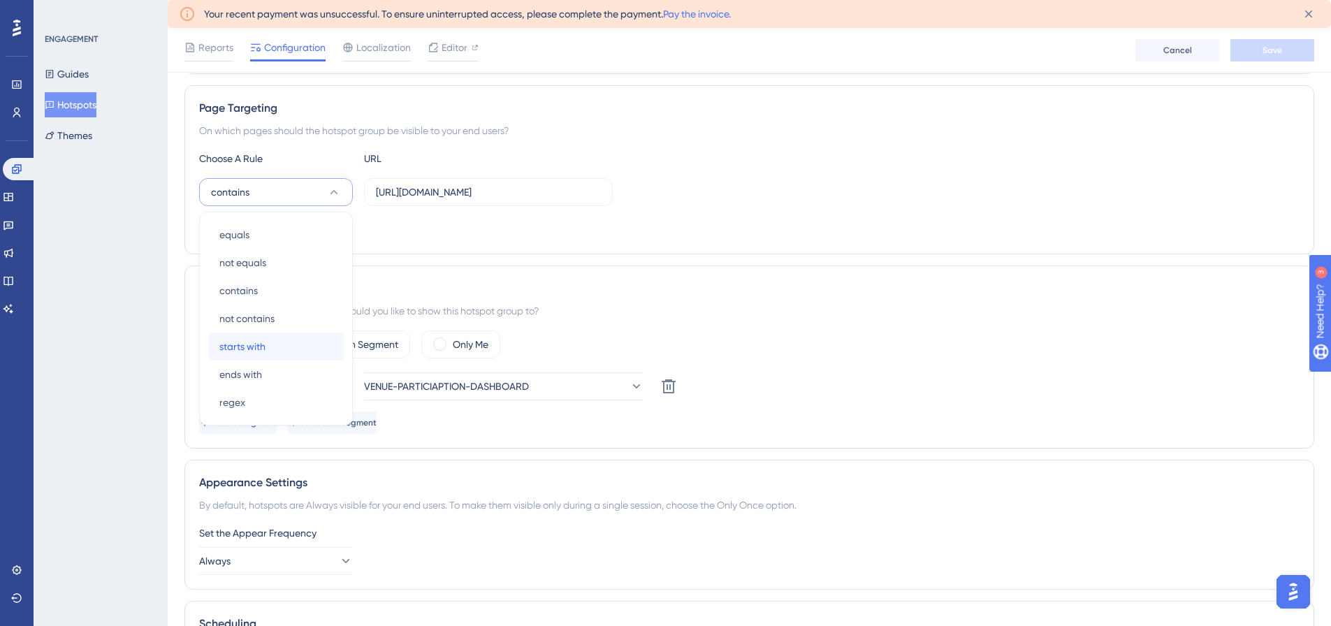
click at [249, 349] on span "starts with" at bounding box center [242, 346] width 46 height 17
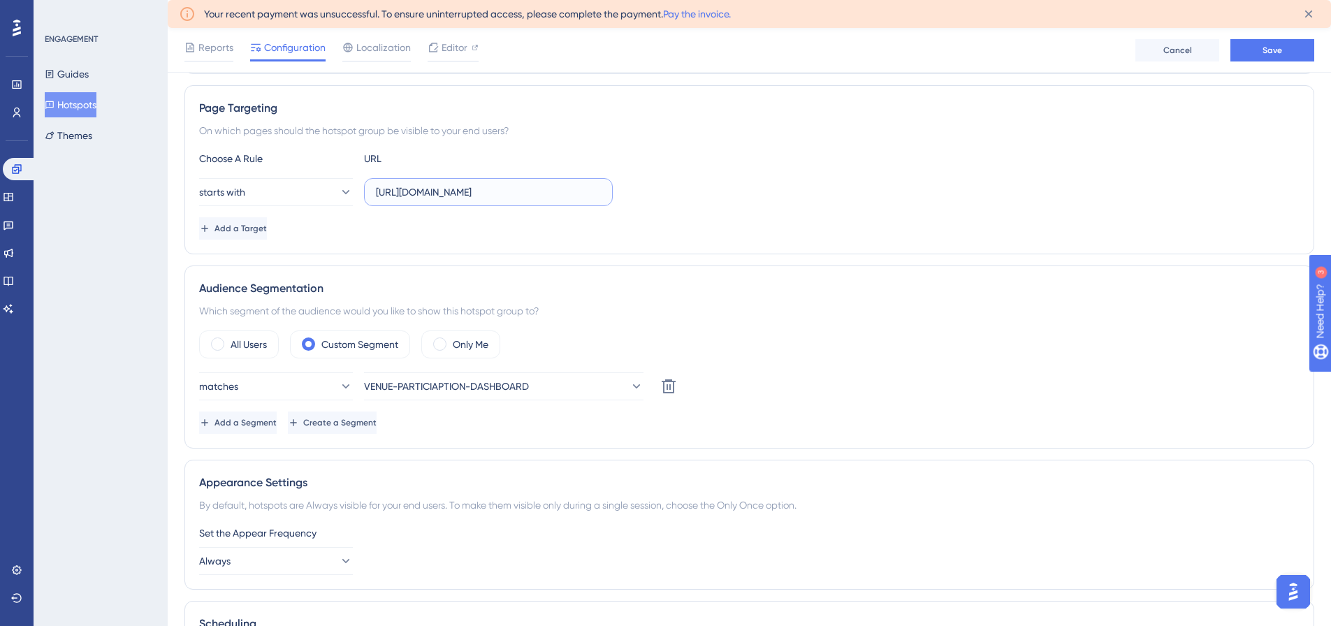
click at [555, 192] on input "[URL][DOMAIN_NAME]" at bounding box center [488, 191] width 225 height 15
type input "[URL][DOMAIN_NAME]?"
click at [1281, 61] on div "Reports Configuration Localization Editor Cancel Save" at bounding box center [749, 50] width 1163 height 45
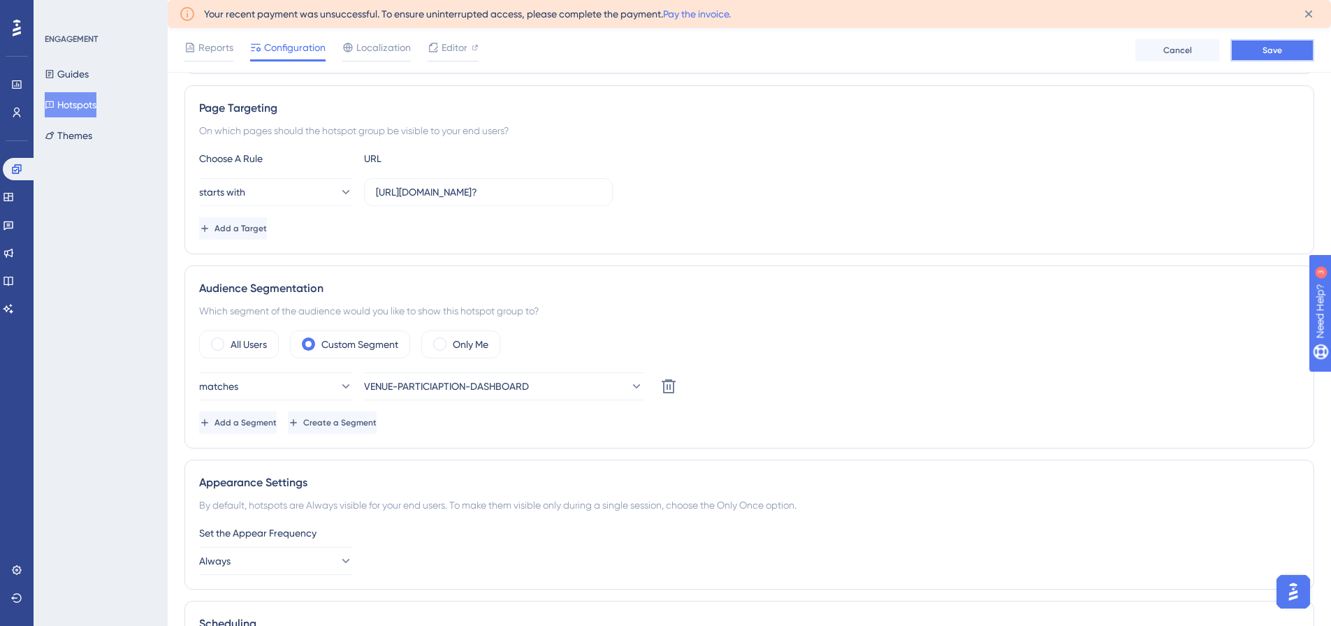
click at [1281, 57] on button "Save" at bounding box center [1272, 50] width 84 height 22
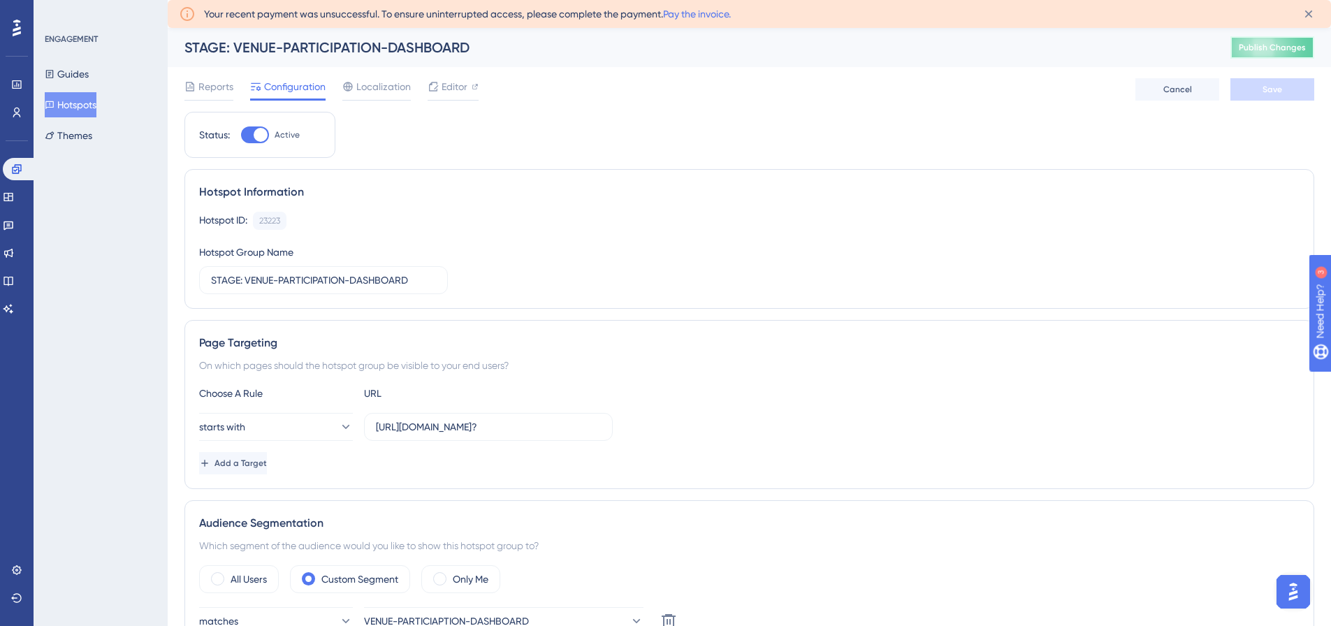
click at [1300, 50] on button "Publish Changes" at bounding box center [1272, 47] width 84 height 22
click at [76, 102] on button "Hotspots" at bounding box center [71, 104] width 52 height 25
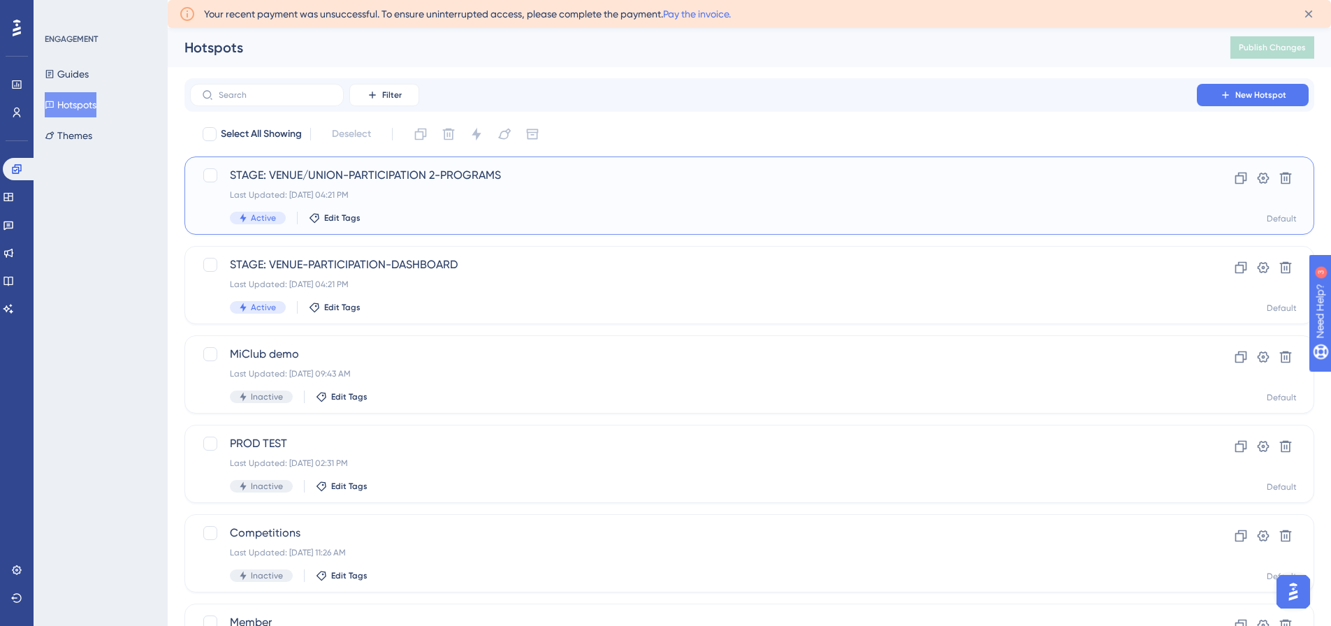
click at [479, 180] on span "STAGE: VENUE/UNION-PARTICIPATION 2-PROGRAMS" at bounding box center [693, 175] width 927 height 17
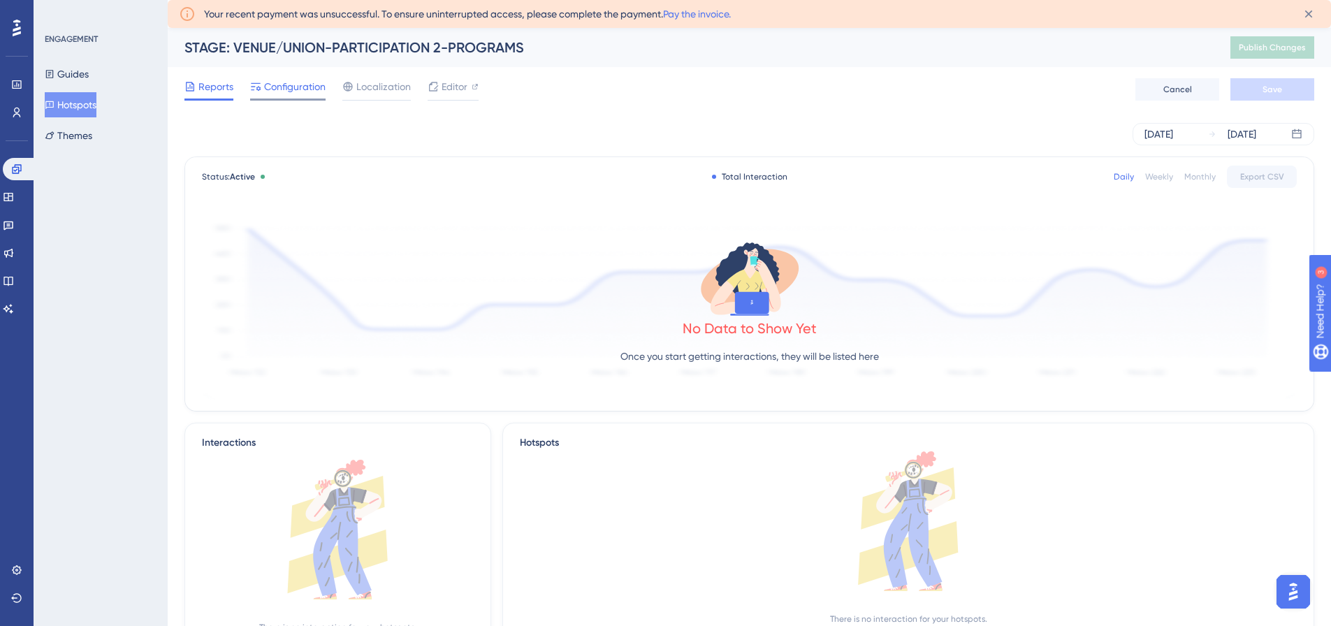
click at [281, 87] on span "Configuration" at bounding box center [294, 86] width 61 height 17
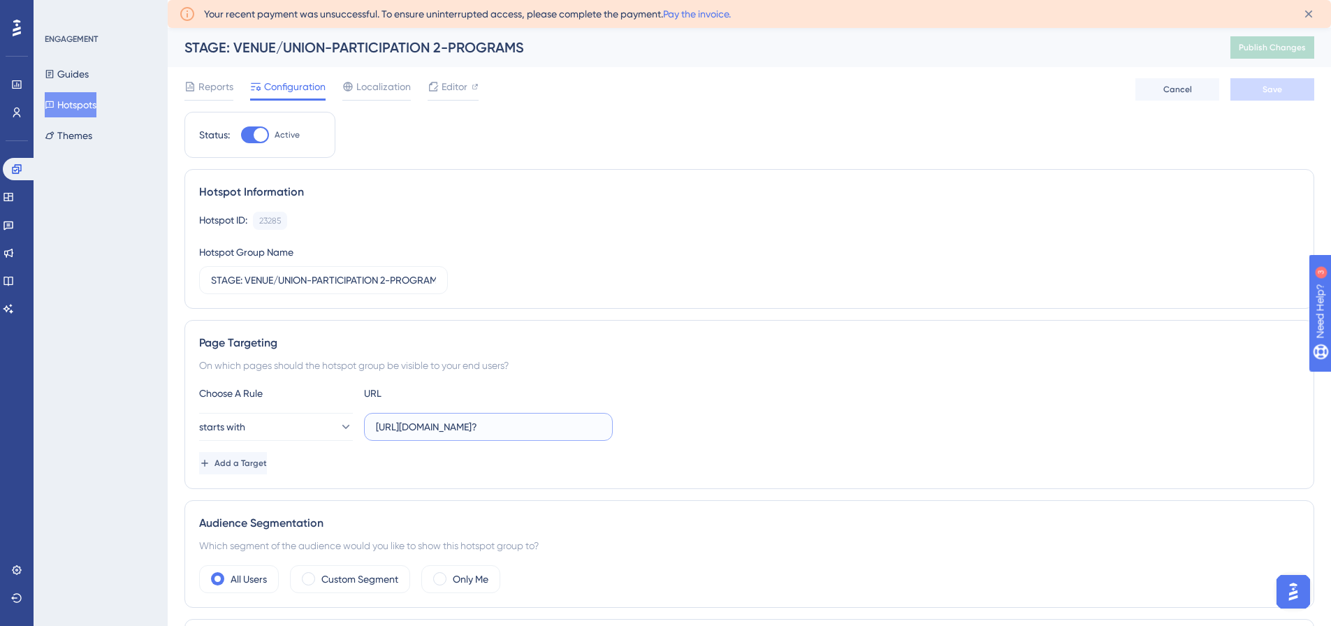
click at [515, 428] on input "[URL][DOMAIN_NAME]?" at bounding box center [488, 426] width 225 height 15
click at [77, 109] on button "Hotspots" at bounding box center [71, 104] width 52 height 25
